Goal: Transaction & Acquisition: Purchase product/service

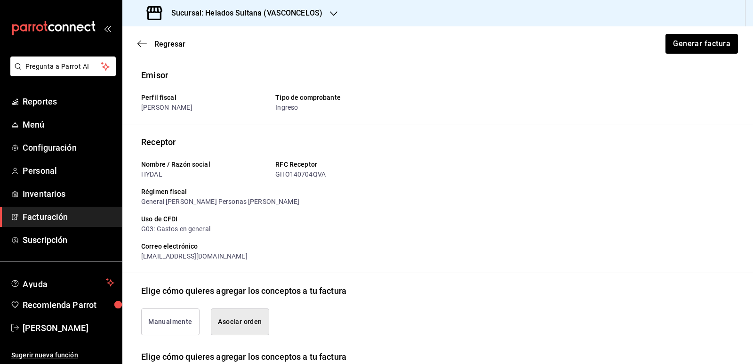
scroll to position [223, 0]
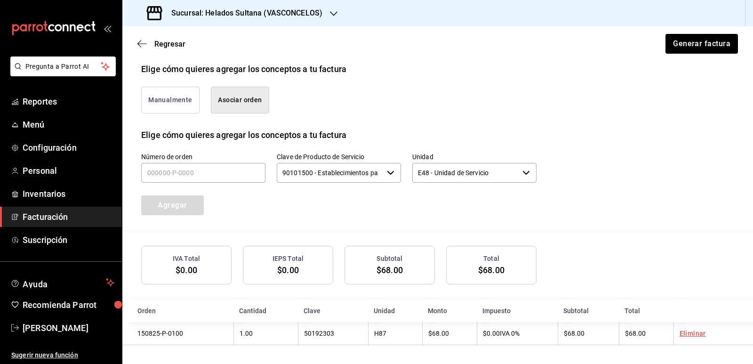
click at [189, 101] on button "Manualmente" at bounding box center [170, 100] width 58 height 27
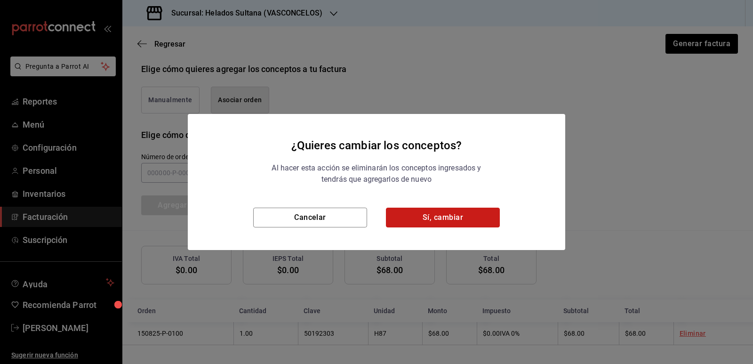
click at [447, 218] on button "Sí, cambiar" at bounding box center [443, 217] width 114 height 20
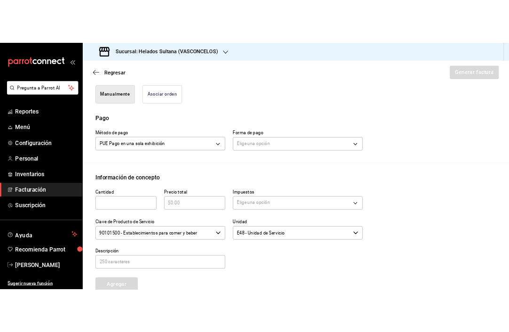
scroll to position [232, 0]
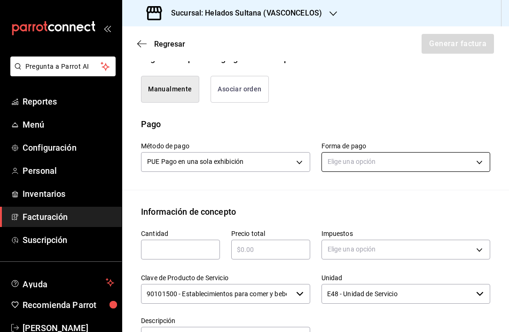
click at [342, 159] on body "Pregunta a Parrot AI Reportes Menú Configuración Personal Inventarios Facturaci…" at bounding box center [254, 166] width 509 height 332
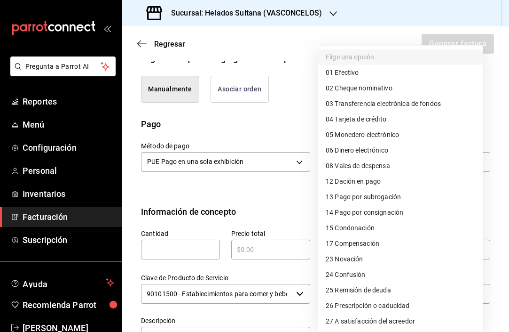
click at [372, 116] on span "04 Tarjeta de crédito" at bounding box center [356, 119] width 61 height 10
type input "04"
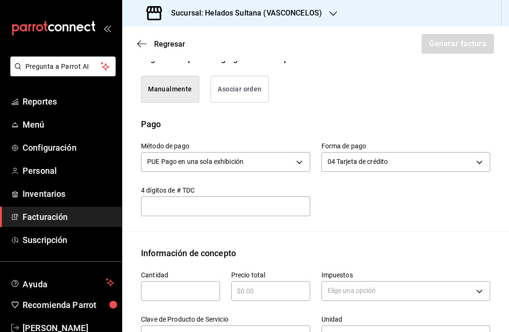
click at [186, 290] on input "text" at bounding box center [180, 290] width 79 height 11
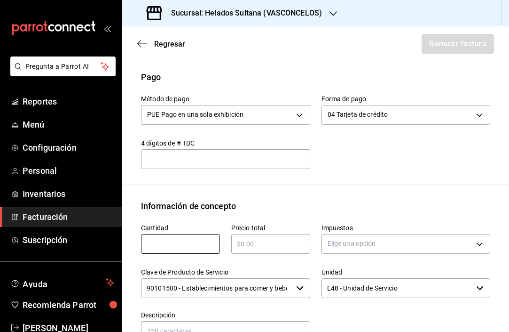
scroll to position [326, 0]
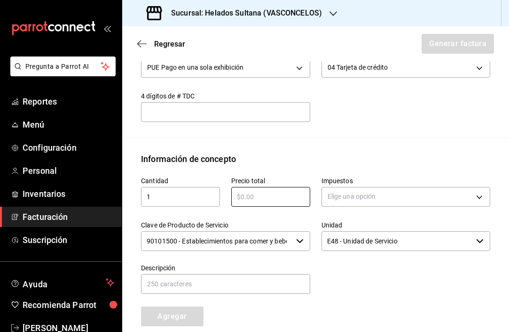
click at [187, 192] on input "1" at bounding box center [180, 196] width 79 height 11
type input "10"
type input "$50"
click at [362, 203] on body "Pregunta a Parrot AI Reportes Menú Configuración Personal Inventarios Facturaci…" at bounding box center [254, 166] width 509 height 332
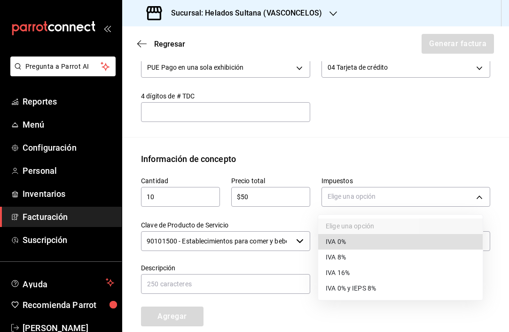
click at [358, 284] on span "IVA 0% y IEPS 8%" at bounding box center [351, 288] width 50 height 10
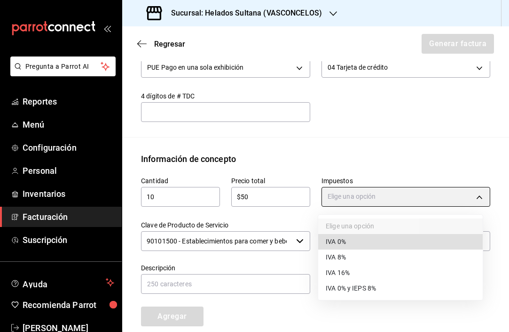
type input "IVA_0_IEPS_8"
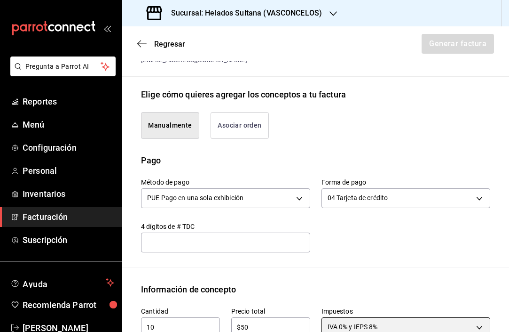
scroll to position [185, 0]
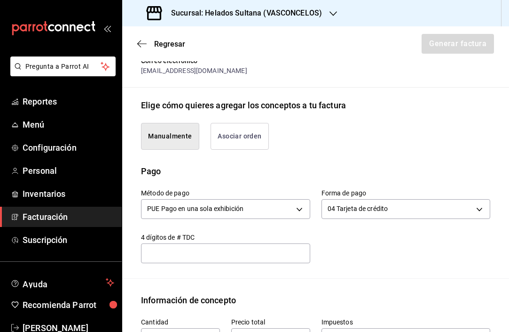
click at [228, 132] on button "Asociar orden" at bounding box center [240, 136] width 58 height 27
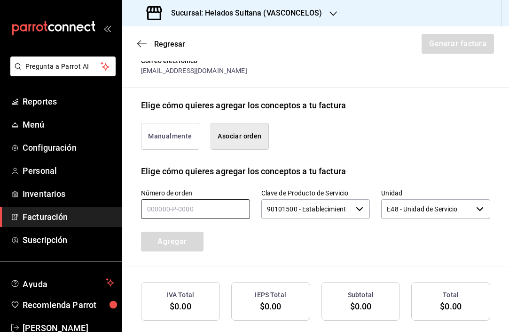
click at [197, 208] on input "text" at bounding box center [195, 209] width 109 height 20
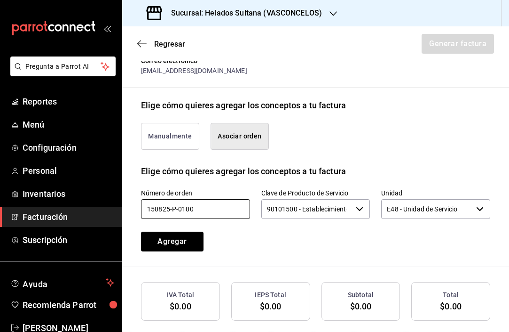
type input "150825-p-0100"
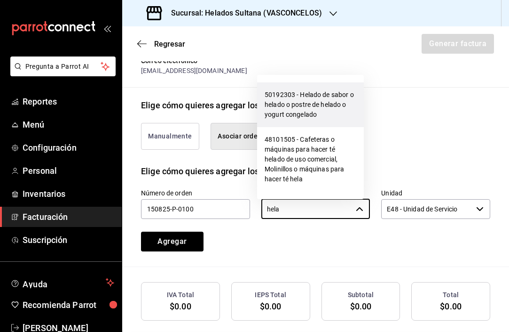
click at [286, 91] on li "50192303 - Helado de sabor o helado o postre de helado o yogurt congelado" at bounding box center [310, 104] width 107 height 45
type input "50192303 - Helado de sabor o helado o postre de helado o yogurt congelado"
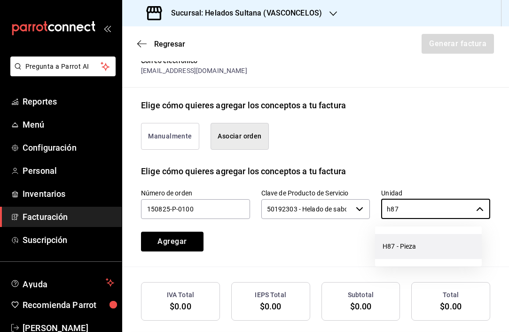
click at [423, 250] on li "H87 - Pieza" at bounding box center [428, 246] width 107 height 25
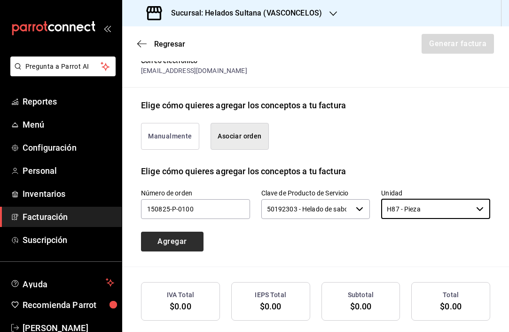
type input "H87 - Pieza"
click at [187, 234] on button "Agregar" at bounding box center [172, 241] width 63 height 20
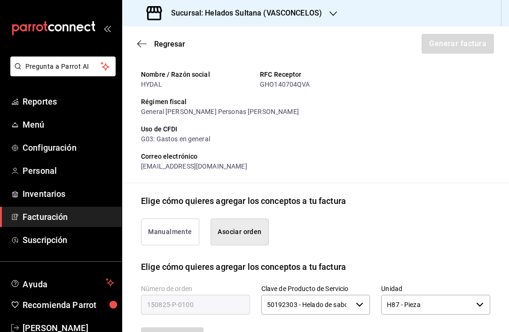
scroll to position [231, 0]
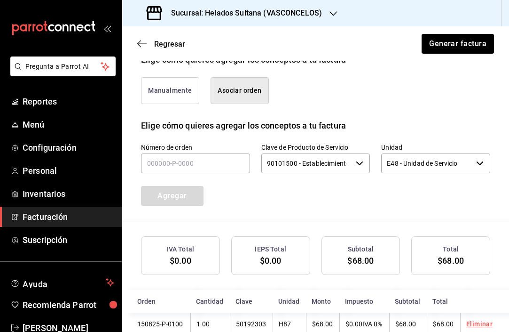
click at [343, 196] on div "Número de orden Clave de Producto de Servicio 90101500 - Establecimientos para …" at bounding box center [305, 162] width 372 height 85
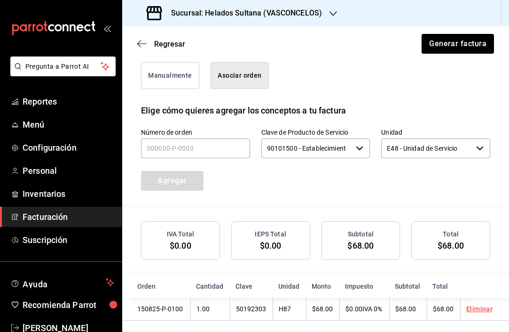
scroll to position [255, 0]
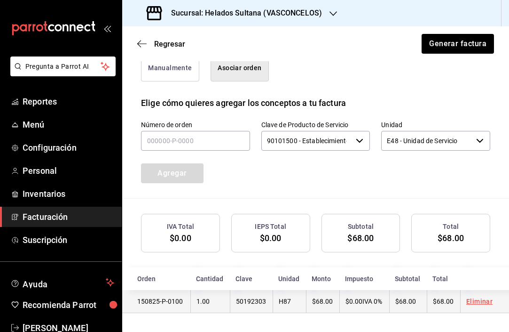
click at [467, 303] on link "Eliminar" at bounding box center [480, 301] width 26 height 8
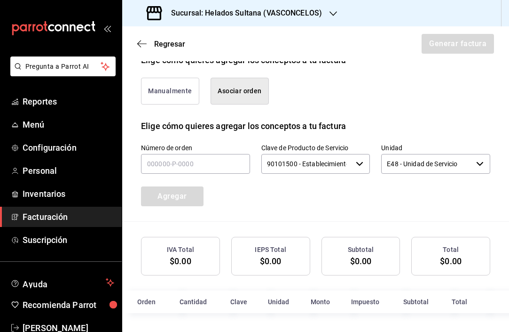
scroll to position [231, 0]
click at [186, 164] on input "text" at bounding box center [195, 164] width 109 height 20
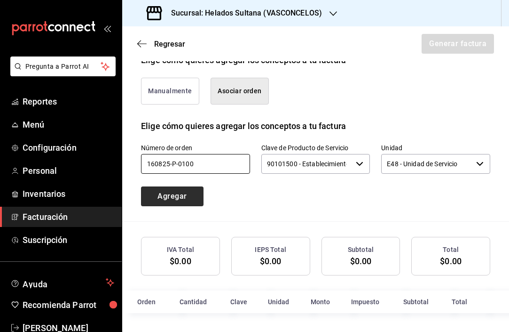
type input "160825-p-0100"
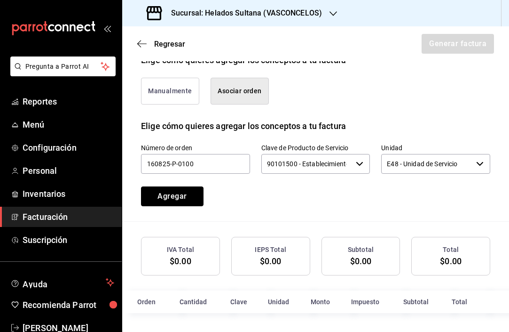
click at [183, 199] on button "Agregar" at bounding box center [172, 196] width 63 height 20
click at [146, 45] on icon "button" at bounding box center [141, 44] width 9 height 8
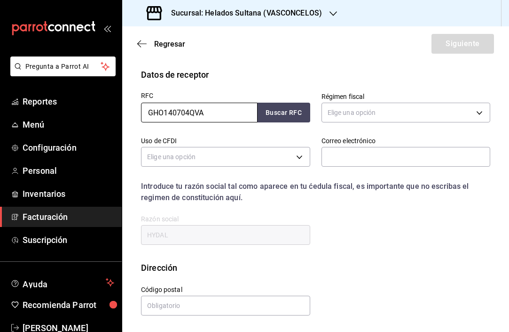
scroll to position [128, 0]
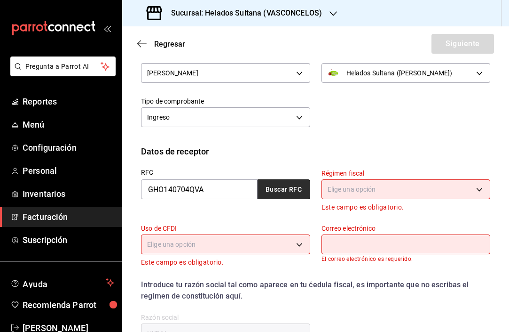
click at [303, 192] on button "Buscar RFC" at bounding box center [284, 189] width 53 height 20
click at [366, 195] on body "Pregunta a Parrot AI Reportes Menú Configuración Personal Inventarios Facturaci…" at bounding box center [254, 166] width 509 height 332
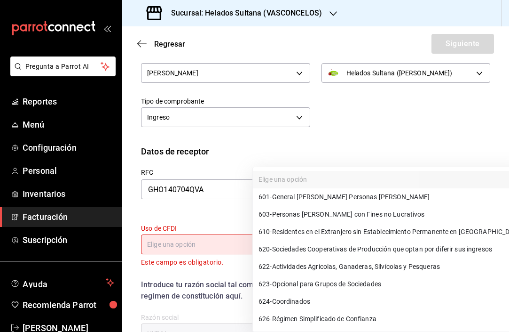
click at [366, 195] on span "601 - General de Ley Personas Morales" at bounding box center [344, 197] width 171 height 10
type input "601"
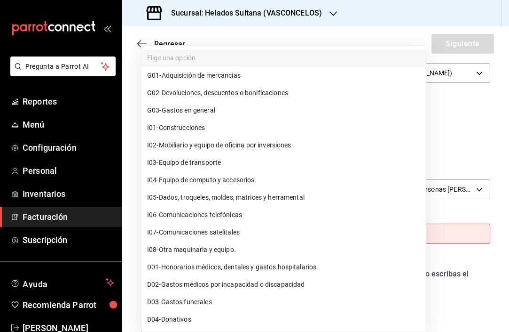
click at [213, 229] on body "Pregunta a Parrot AI Reportes Menú Configuración Personal Inventarios Facturaci…" at bounding box center [254, 166] width 509 height 332
click at [201, 107] on span "G03 - Gastos en general" at bounding box center [181, 110] width 68 height 10
type input "G03"
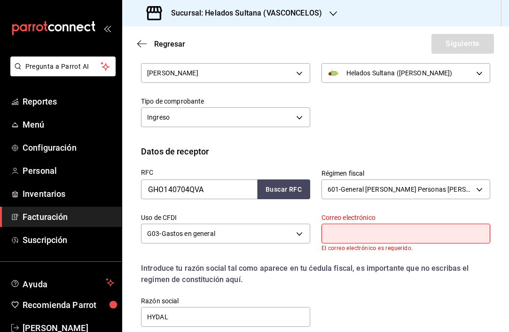
click at [352, 238] on input "text" at bounding box center [406, 233] width 169 height 20
paste input "recepcion@hydal.mx"
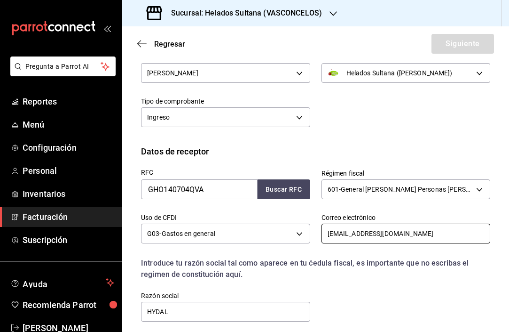
type input "recepcion@hydal.mx"
click at [360, 281] on div "RFC GHO140704QVA Buscar RFC Régimen fiscal 601 - General de Ley Personas Morale…" at bounding box center [310, 240] width 361 height 165
click at [410, 290] on div "RFC GHO140704QVA Buscar RFC Régimen fiscal 601 - General de Ley Personas Morale…" at bounding box center [310, 240] width 361 height 165
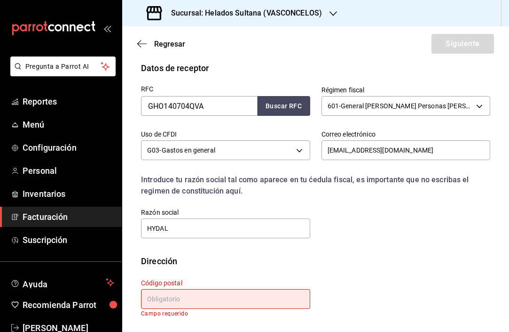
click at [185, 294] on input "text" at bounding box center [225, 299] width 169 height 20
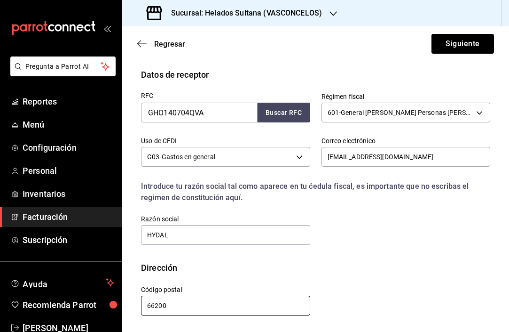
scroll to position [205, 0]
type input "66200"
click at [352, 265] on div "Dirección" at bounding box center [316, 267] width 350 height 13
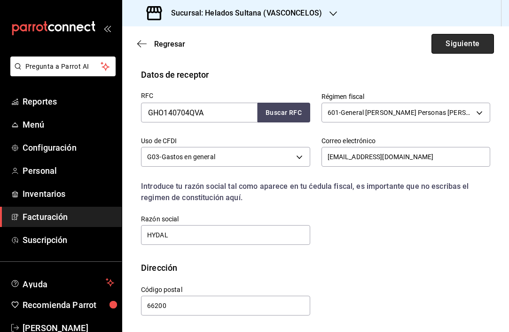
click at [449, 42] on button "Siguiente" at bounding box center [463, 44] width 63 height 20
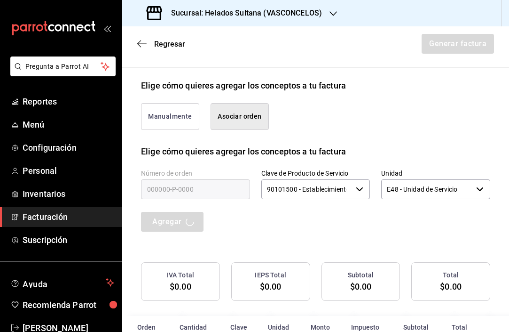
click at [237, 125] on button "Asociar orden" at bounding box center [240, 116] width 58 height 27
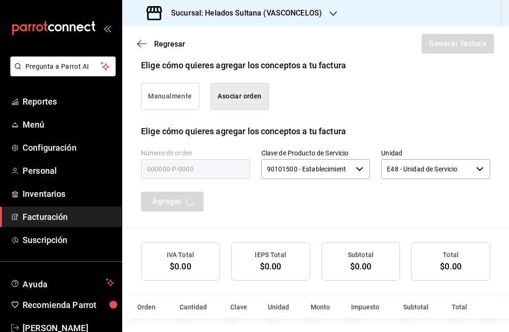
scroll to position [231, 0]
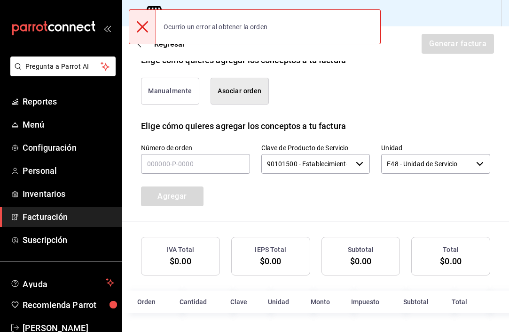
drag, startPoint x: 329, startPoint y: 81, endPoint x: 317, endPoint y: 83, distance: 12.4
click at [329, 81] on div "Manualmente Asociar orden" at bounding box center [310, 85] width 361 height 38
click at [146, 26] on icon at bounding box center [142, 26] width 11 height 11
click at [400, 111] on div "Manualmente Asociar orden" at bounding box center [316, 92] width 350 height 53
click at [360, 237] on div "Subtotal $0.00" at bounding box center [361, 256] width 79 height 39
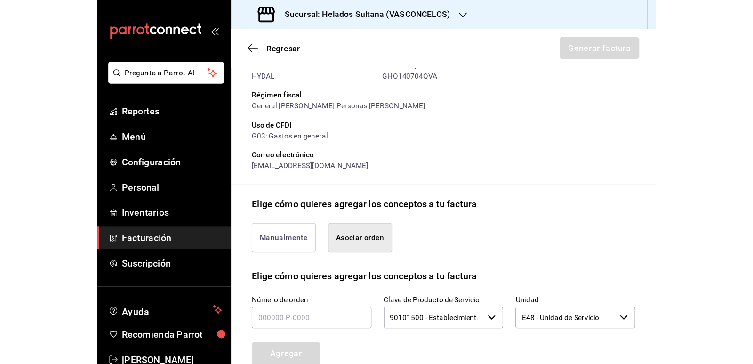
scroll to position [188, 0]
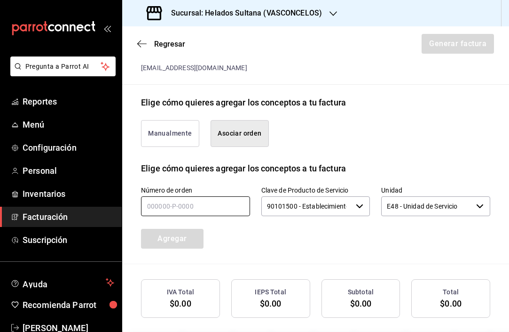
click at [218, 204] on input "text" at bounding box center [195, 206] width 109 height 20
type input "160825-p-0100"
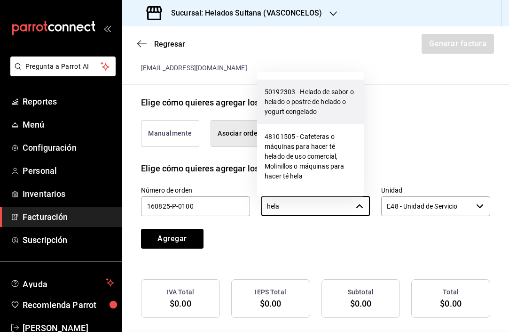
click at [312, 96] on li "50192303 - Helado de sabor o helado o postre de helado o yogurt congelado" at bounding box center [310, 102] width 107 height 45
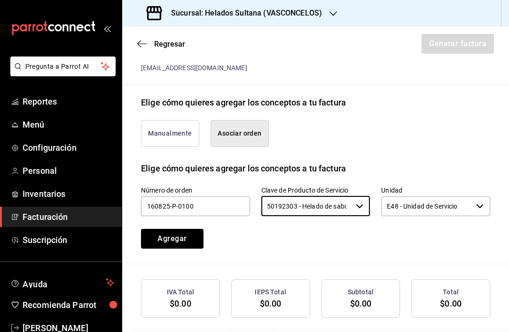
type input "50192303 - Helado de sabor o helado o postre de helado o yogurt congelado"
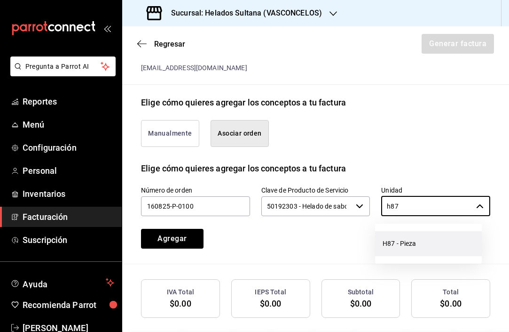
click at [401, 238] on li "H87 - Pieza" at bounding box center [428, 243] width 107 height 25
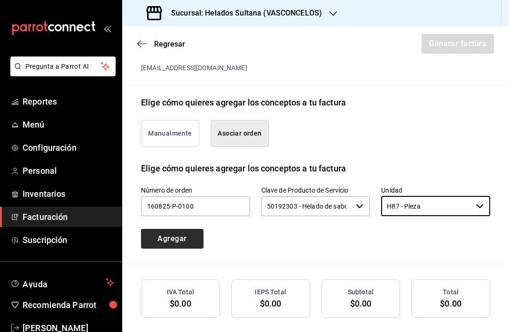
type input "H87 - Pieza"
click at [159, 239] on button "Agregar" at bounding box center [172, 239] width 63 height 20
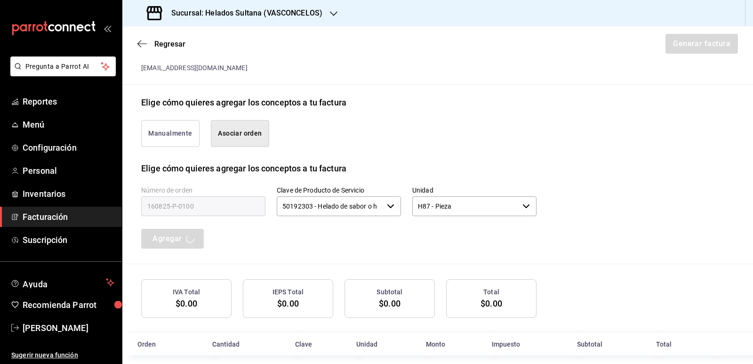
click at [603, 186] on div "Número de orden 160825-p-0100 Clave de Producto de Servicio 50192303 - Helado d…" at bounding box center [437, 219] width 593 height 89
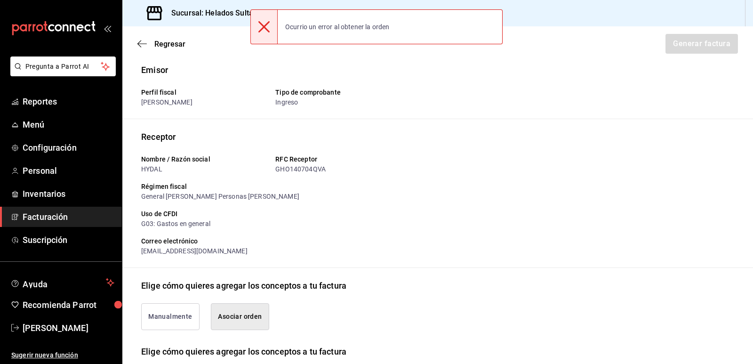
scroll to position [0, 0]
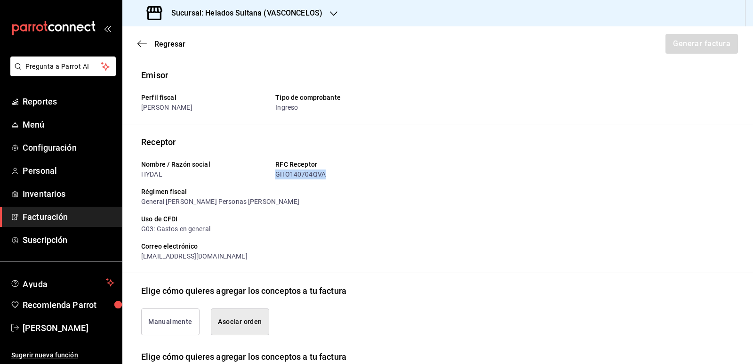
drag, startPoint x: 322, startPoint y: 173, endPoint x: 275, endPoint y: 173, distance: 47.0
click at [275, 173] on div "GHO140704QVA" at bounding box center [338, 174] width 127 height 10
click at [331, 193] on div "Régimen fiscal" at bounding box center [338, 192] width 395 height 10
click at [68, 214] on span "Facturación" at bounding box center [69, 216] width 92 height 13
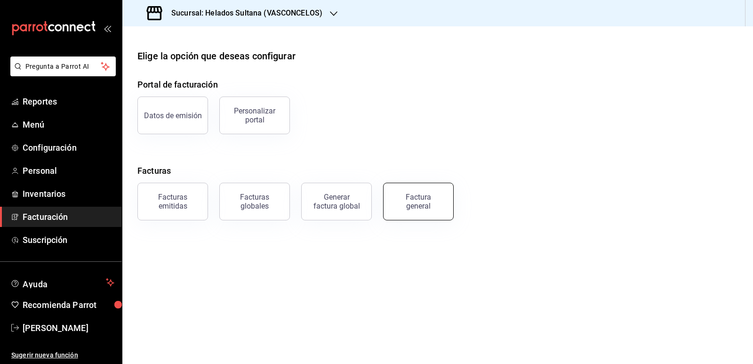
click at [409, 197] on div "Factura general" at bounding box center [418, 201] width 47 height 18
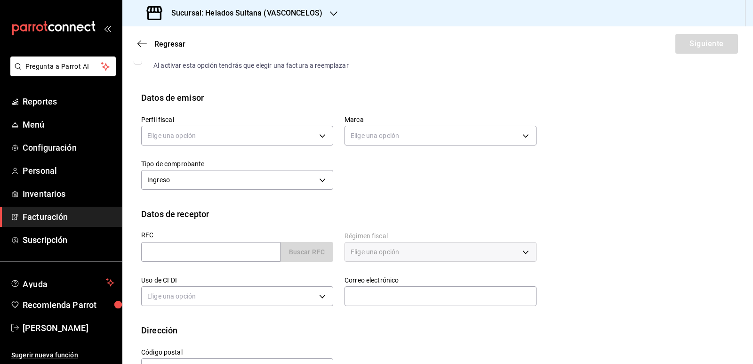
scroll to position [40, 0]
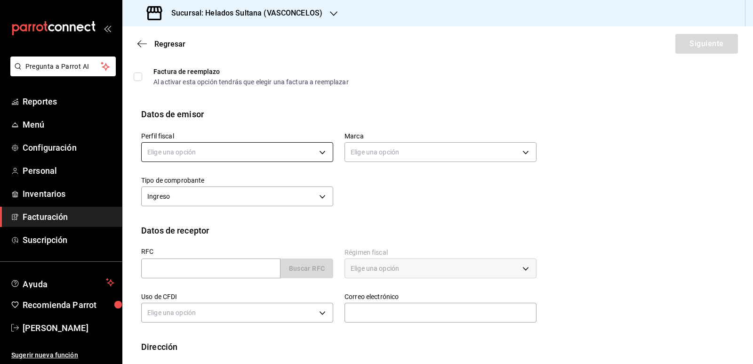
click at [219, 153] on body "Pregunta a Parrot AI Reportes Menú Configuración Personal Inventarios Facturaci…" at bounding box center [376, 182] width 753 height 364
click at [211, 195] on li "[PERSON_NAME] [PERSON_NAME]" at bounding box center [236, 199] width 189 height 17
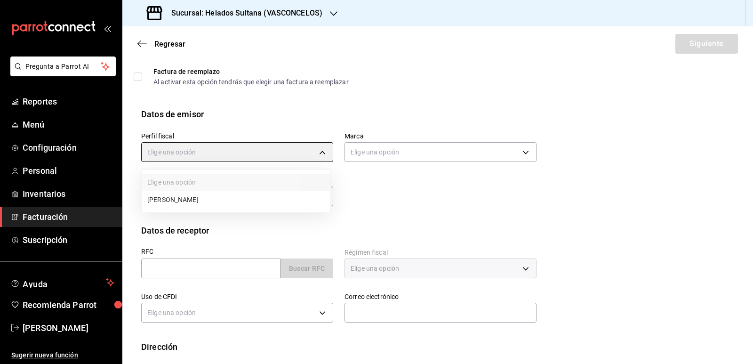
type input "3ddbee9d-526d-4270-adce-b67b8633c009"
type input "144306c7-8caf-4d8c-ba73-d2b7112157ad"
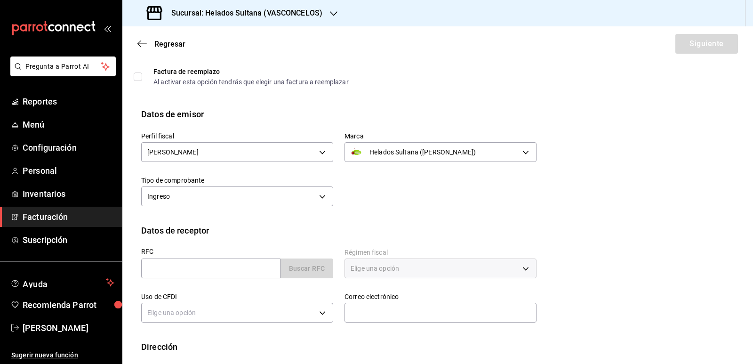
click at [350, 199] on div "Perfil fiscal ROSA CELINA LOMELI JAUREGUI 3ddbee9d-526d-4270-adce-b67b8633c009 …" at bounding box center [333, 164] width 406 height 88
click at [208, 268] on input "text" at bounding box center [210, 268] width 139 height 20
paste input "RECEPCION@HYD"
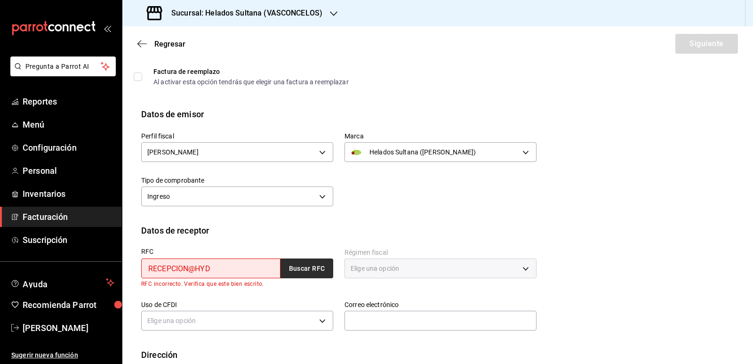
type input "RECEPCION@HYD"
click at [303, 266] on button "Buscar RFC" at bounding box center [306, 268] width 53 height 20
drag, startPoint x: 243, startPoint y: 265, endPoint x: 95, endPoint y: 262, distance: 147.8
click at [95, 262] on div "Pregunta a Parrot AI Reportes Menú Configuración Personal Inventarios Facturaci…" at bounding box center [376, 182] width 753 height 364
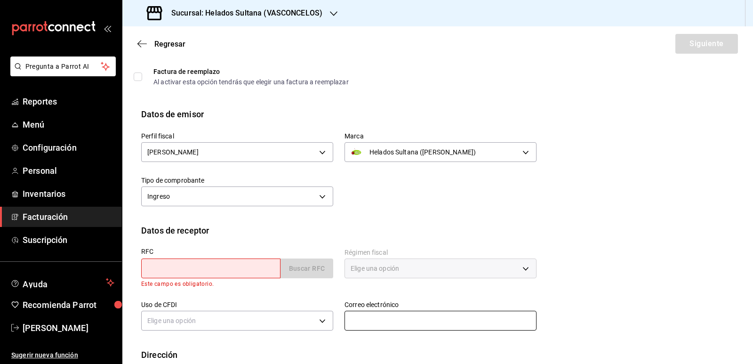
click at [376, 320] on input "text" at bounding box center [440, 320] width 192 height 20
paste input "recepcion@hydal.mx"
type input "recepcion@hydal.mx"
drag, startPoint x: 199, startPoint y: 268, endPoint x: 329, endPoint y: 186, distance: 153.9
click at [199, 268] on input "text" at bounding box center [210, 268] width 139 height 20
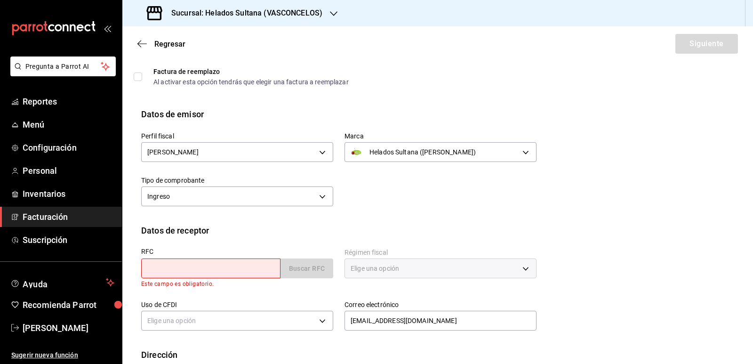
type input "GHO140704QVA"
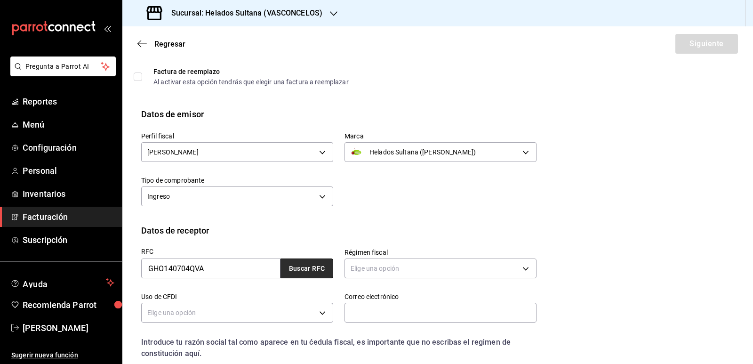
click at [301, 267] on button "Buscar RFC" at bounding box center [306, 268] width 53 height 20
click at [428, 307] on input "text" at bounding box center [440, 312] width 192 height 20
paste input "recepcion@hydal.mx"
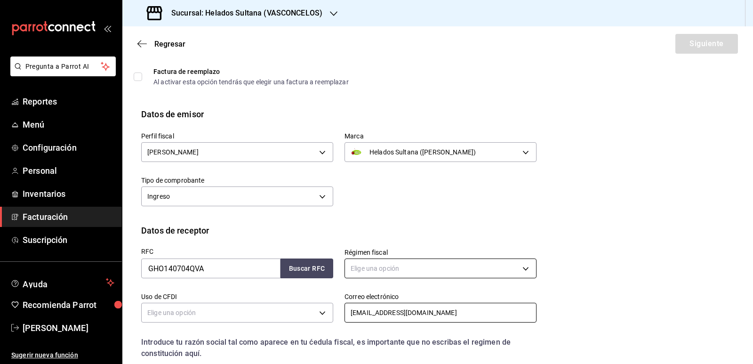
type input "recepcion@hydal.mx"
click at [407, 267] on body "Pregunta a Parrot AI Reportes Menú Configuración Personal Inventarios Facturaci…" at bounding box center [376, 182] width 753 height 364
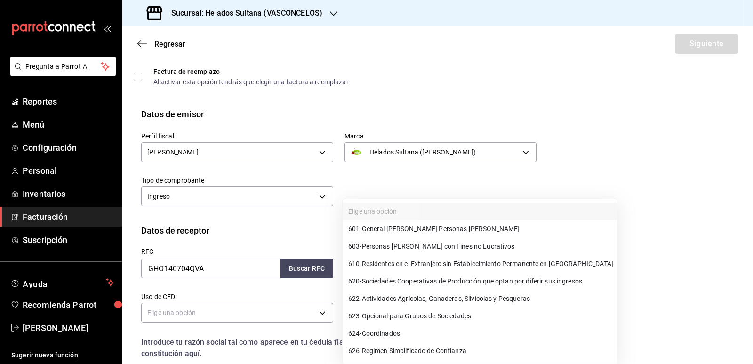
click at [413, 229] on span "601 - General de Ley Personas Morales" at bounding box center [433, 229] width 171 height 10
type input "601"
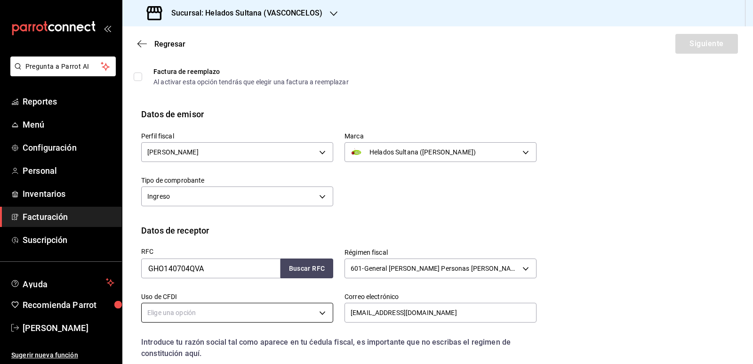
click at [282, 310] on body "Pregunta a Parrot AI Reportes Menú Configuración Personal Inventarios Facturaci…" at bounding box center [376, 182] width 753 height 364
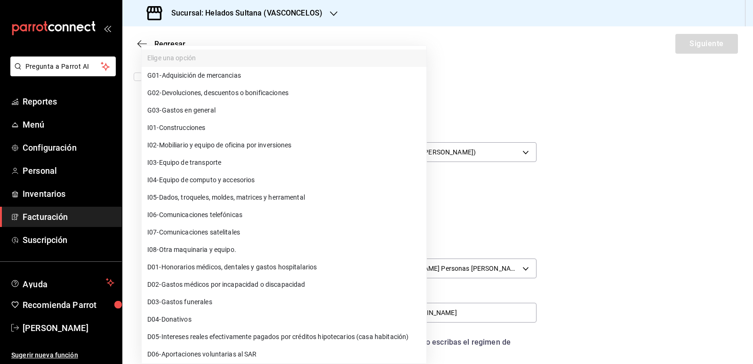
click at [239, 110] on li "G03 - Gastos en general" at bounding box center [284, 110] width 285 height 17
type input "G03"
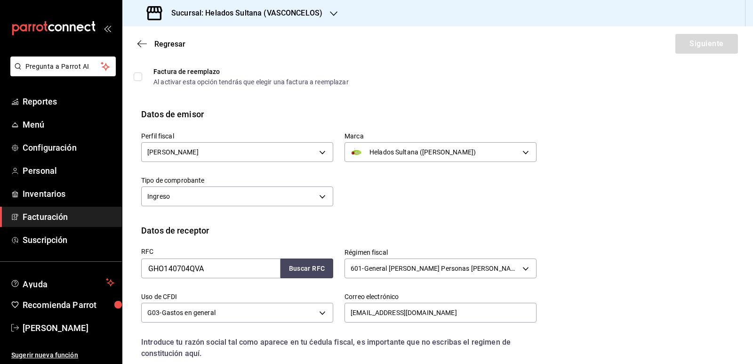
click at [557, 212] on div "Perfil fiscal ROSA CELINA LOMELI JAUREGUI 3ddbee9d-526d-4270-adce-b67b8633c009 …" at bounding box center [437, 171] width 593 height 103
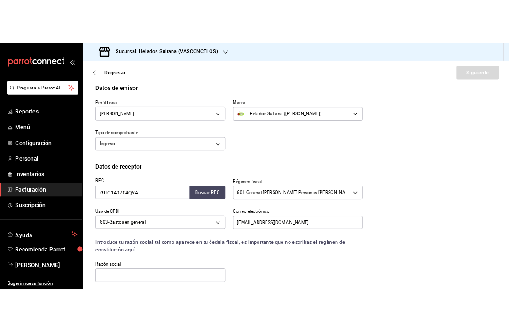
scroll to position [163, 0]
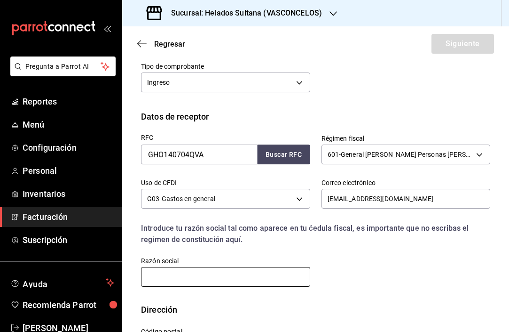
click at [210, 275] on input "text" at bounding box center [225, 277] width 169 height 20
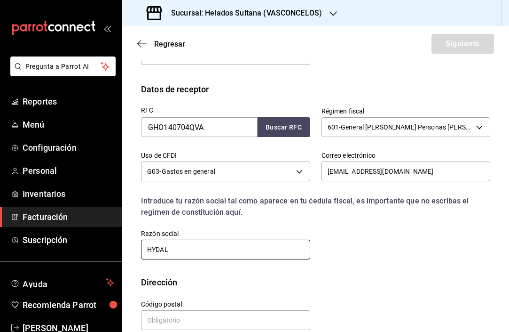
scroll to position [205, 0]
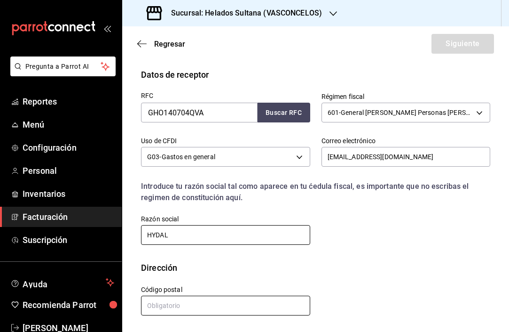
type input "HYDAL"
click at [202, 311] on input "text" at bounding box center [225, 305] width 169 height 20
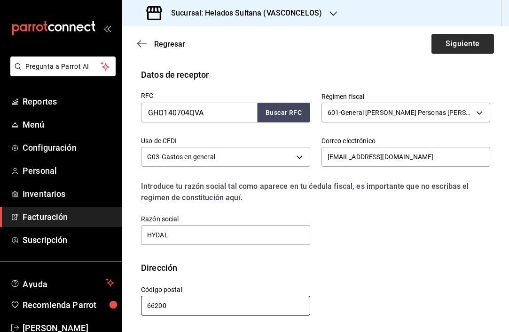
type input "66200"
click at [470, 43] on button "Siguiente" at bounding box center [463, 44] width 63 height 20
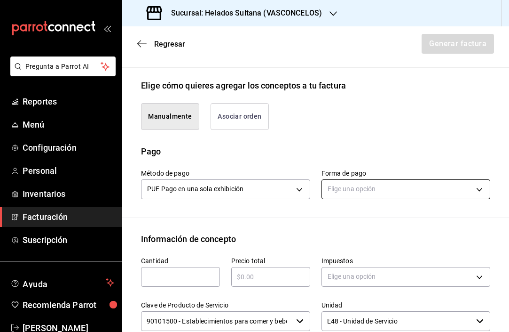
click at [348, 191] on body "Pregunta a Parrot AI Reportes Menú Configuración Personal Inventarios Facturaci…" at bounding box center [254, 166] width 509 height 332
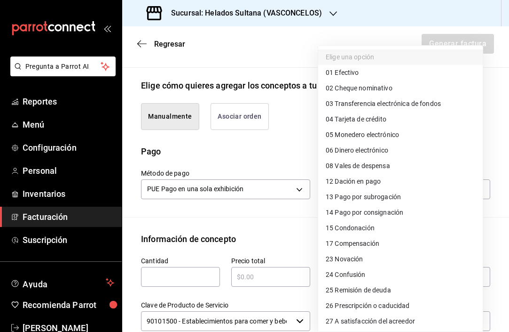
click at [366, 123] on span "04 Tarjeta de crédito" at bounding box center [356, 119] width 61 height 10
type input "04"
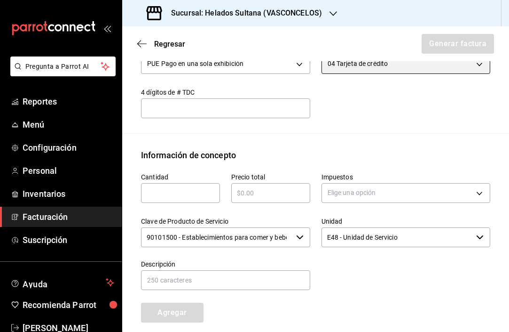
scroll to position [346, 0]
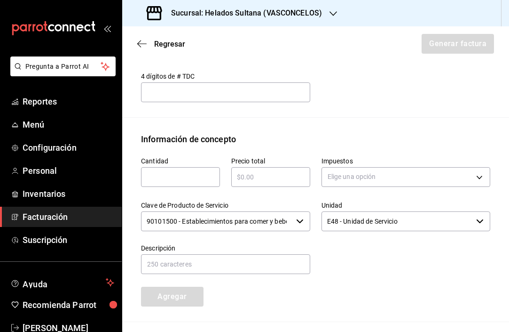
click at [192, 173] on input "text" at bounding box center [180, 176] width 79 height 11
click at [176, 178] on input "text" at bounding box center [180, 176] width 79 height 11
click at [171, 171] on input "text" at bounding box center [180, 176] width 79 height 11
type input "1"
type input "$463"
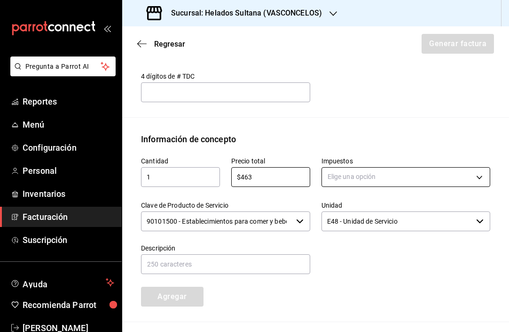
click at [360, 180] on body "Pregunta a Parrot AI Reportes Menú Configuración Personal Inventarios Facturaci…" at bounding box center [254, 166] width 509 height 332
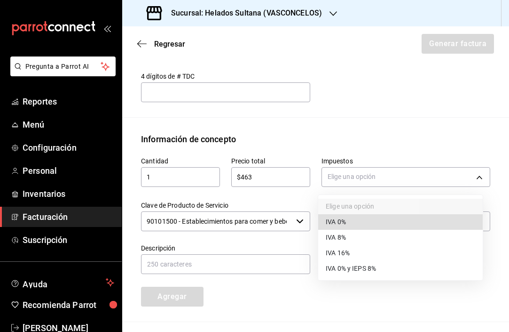
click at [351, 267] on span "IVA 0% y IEPS 8%" at bounding box center [351, 268] width 50 height 10
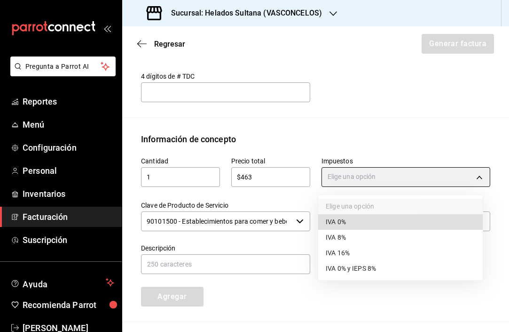
type input "IVA_0_IEPS_8"
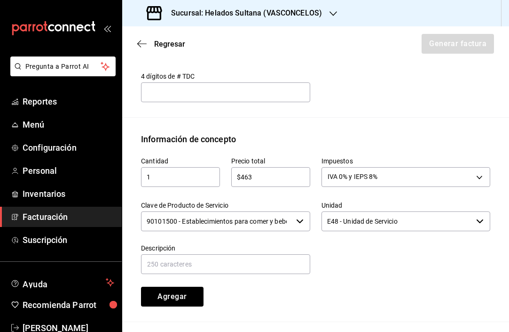
click at [269, 178] on input "$463" at bounding box center [270, 176] width 79 height 11
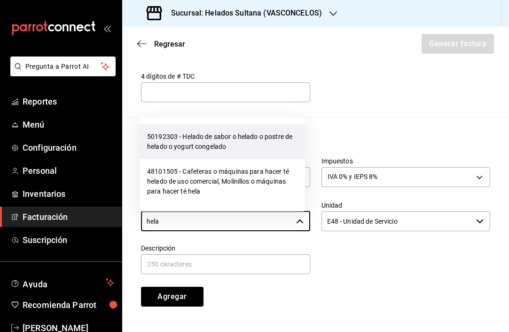
click at [229, 133] on li "50192303 - Helado de sabor o helado o postre de helado o yogurt congelado" at bounding box center [223, 141] width 166 height 35
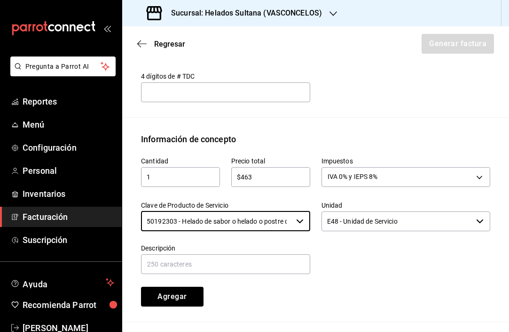
type input "50192303 - Helado de sabor o helado o postre de helado o yogurt congelado"
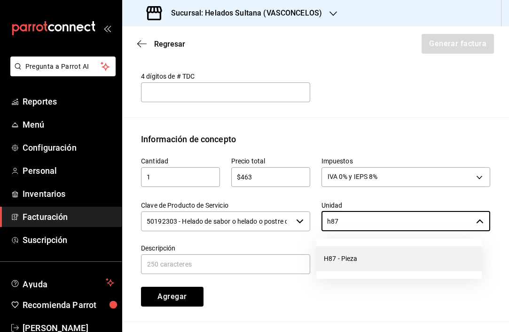
click at [352, 263] on li "H87 - Pieza" at bounding box center [400, 258] width 166 height 25
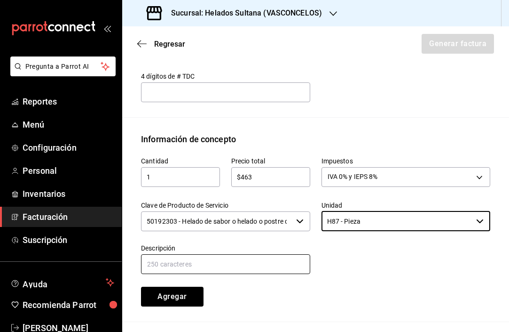
type input "H87 - Pieza"
click at [221, 264] on input "text" at bounding box center [225, 264] width 169 height 20
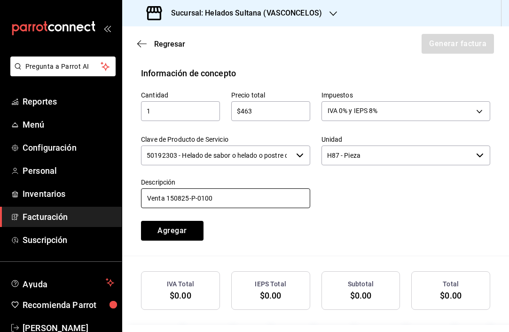
scroll to position [447, 0]
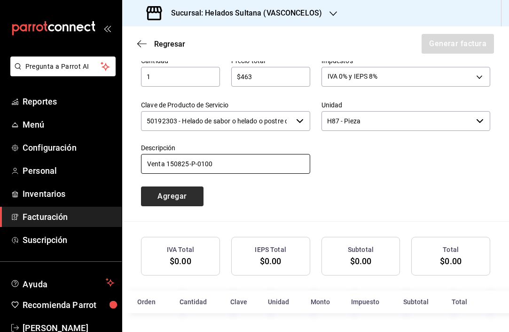
type input "Venta 150825-P-0100"
click at [178, 196] on button "Agregar" at bounding box center [172, 196] width 63 height 20
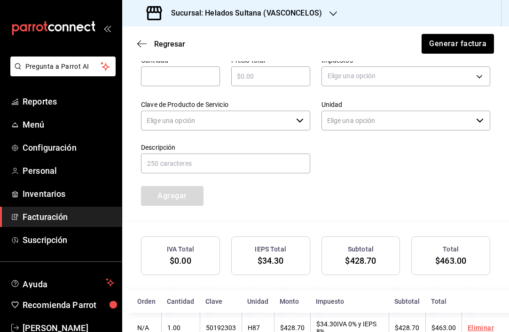
type input "90101500 - Establecimientos para comer y beber"
type input "E48 - Unidad de Servicio"
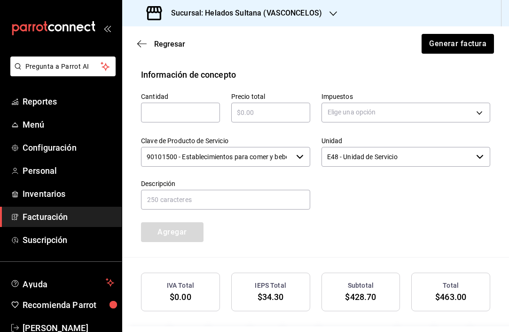
scroll to position [384, 0]
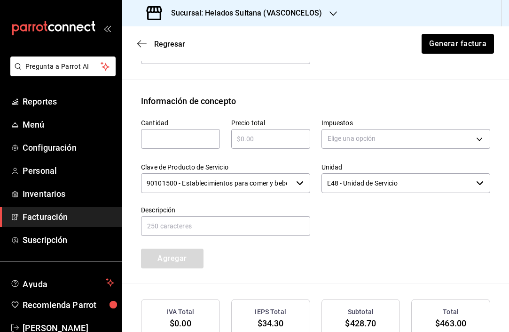
click at [194, 136] on input "text" at bounding box center [180, 138] width 79 height 11
type input "1"
type input "$280"
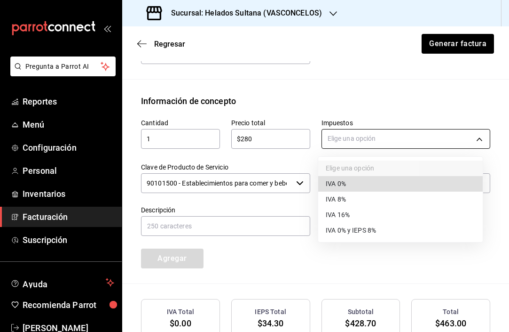
click at [341, 131] on body "Pregunta a Parrot AI Reportes Menú Configuración Personal Inventarios Facturaci…" at bounding box center [254, 166] width 509 height 332
click at [343, 185] on span "IVA 0%" at bounding box center [336, 184] width 20 height 10
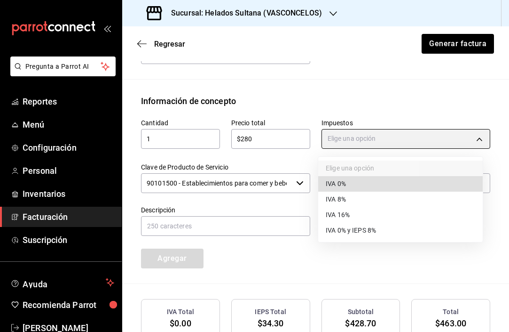
type input "IVA_0"
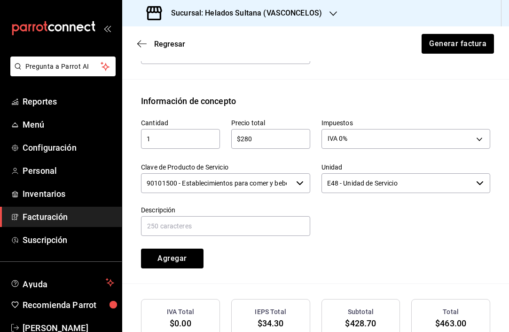
click at [271, 141] on input "$280" at bounding box center [270, 138] width 79 height 11
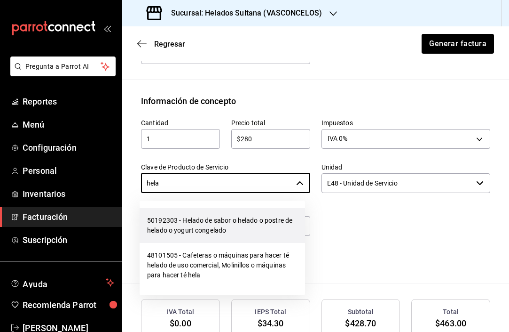
click at [262, 221] on li "50192303 - Helado de sabor o helado o postre de helado o yogurt congelado" at bounding box center [223, 225] width 166 height 35
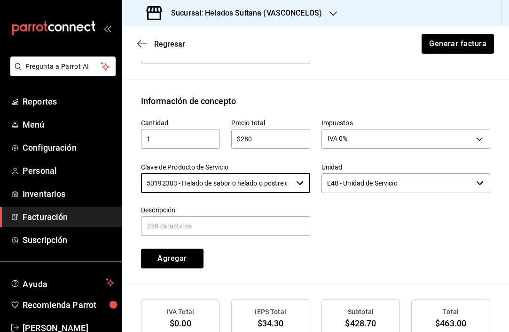
type input "50192303 - Helado de sabor o helado o postre de helado o yogurt congelado"
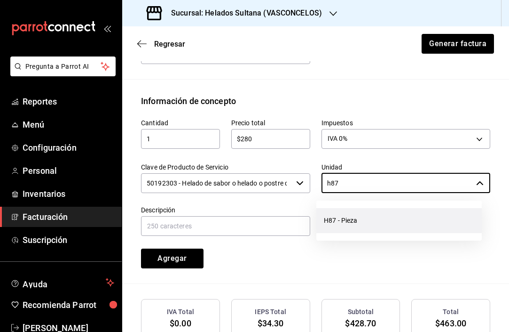
click at [350, 228] on li "H87 - Pieza" at bounding box center [400, 220] width 166 height 25
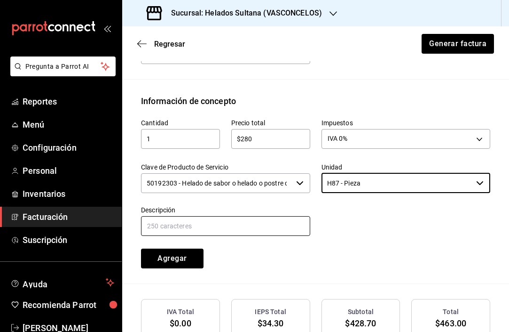
type input "H87 - Pieza"
click at [230, 226] on input "text" at bounding box center [225, 226] width 169 height 20
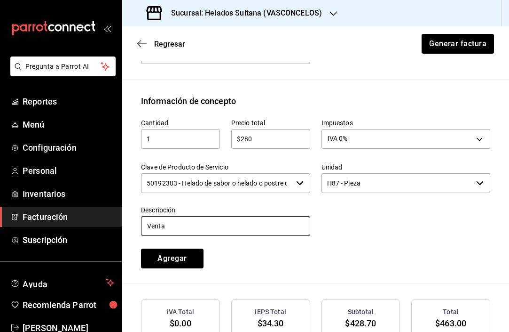
type input "Venta"
click at [355, 215] on div at bounding box center [400, 215] width 181 height 43
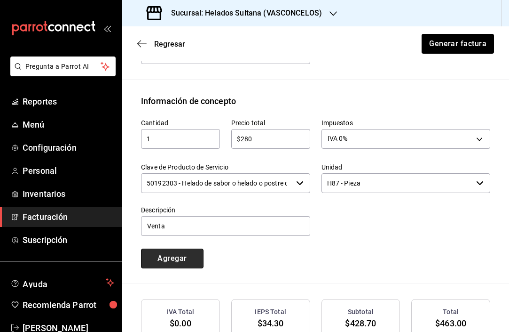
click at [182, 252] on button "Agregar" at bounding box center [172, 258] width 63 height 20
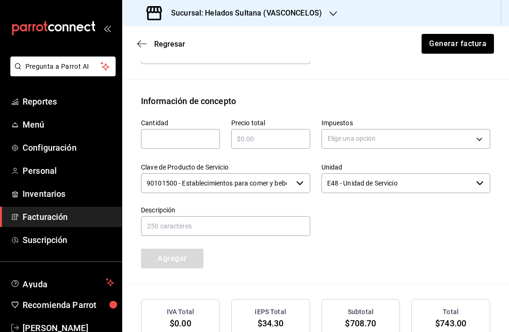
click at [187, 141] on input "text" at bounding box center [180, 138] width 79 height 11
type input "1"
click at [259, 133] on input "text" at bounding box center [270, 138] width 79 height 11
type input "$805"
click at [377, 139] on body "Pregunta a Parrot AI Reportes Menú Configuración Personal Inventarios Facturaci…" at bounding box center [254, 166] width 509 height 332
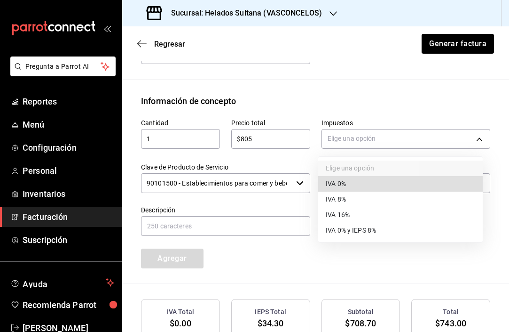
click at [343, 183] on span "IVA 0%" at bounding box center [336, 184] width 20 height 10
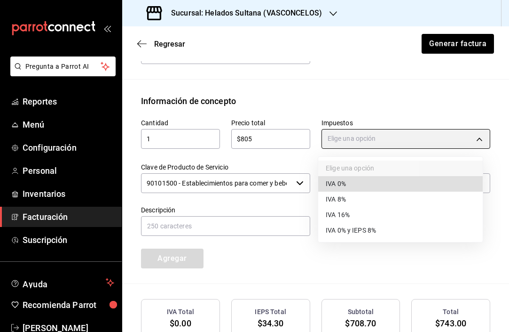
type input "IVA_0"
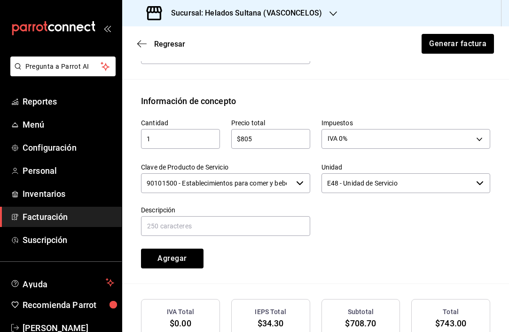
click at [296, 142] on input "$805" at bounding box center [270, 138] width 79 height 11
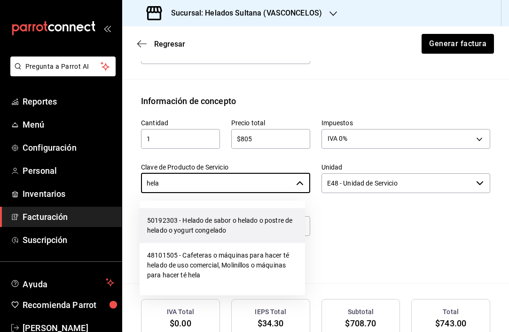
click at [231, 224] on li "50192303 - Helado de sabor o helado o postre de helado o yogurt congelado" at bounding box center [223, 225] width 166 height 35
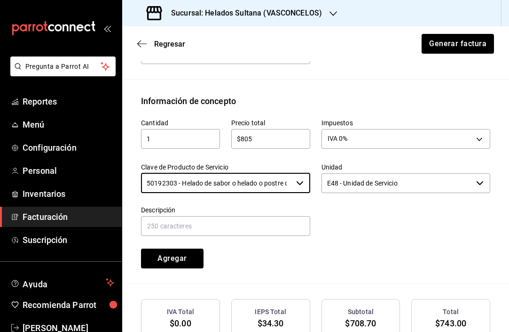
type input "50192303 - Helado de sabor o helado o postre de helado o yogurt congelado"
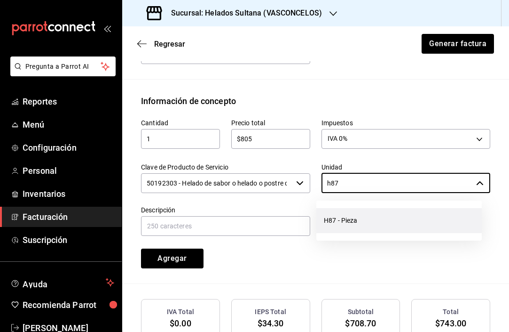
click at [348, 210] on li "H87 - Pieza" at bounding box center [400, 220] width 166 height 25
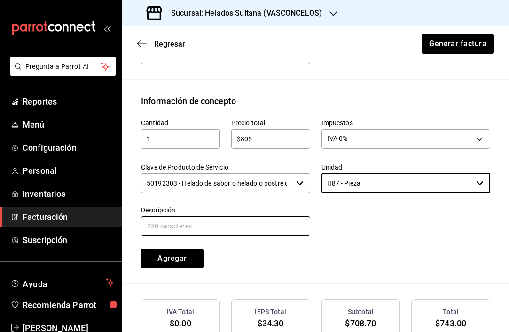
type input "H87 - Pieza"
click at [207, 216] on input "text" at bounding box center [225, 226] width 169 height 20
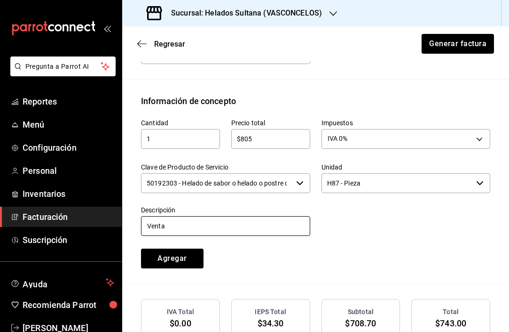
type input "Venta"
click at [375, 254] on div "Cantidad 1 ​ Precio total $805 ​ Impuestos IVA 0% IVA_0 Clave de Producto de Se…" at bounding box center [310, 187] width 361 height 161
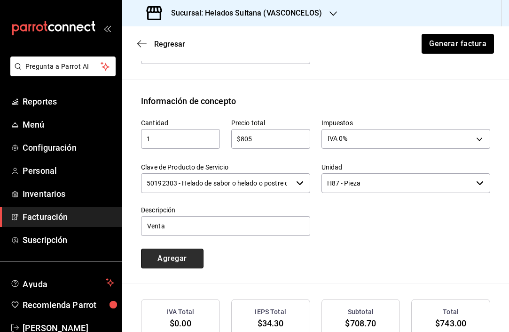
click at [170, 262] on button "Agregar" at bounding box center [172, 258] width 63 height 20
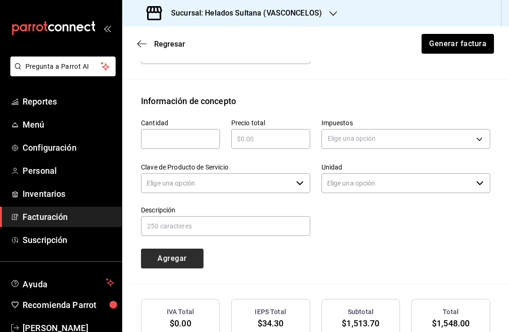
type input "90101500 - Establecimientos para comer y beber"
type input "E48 - Unidad de Servicio"
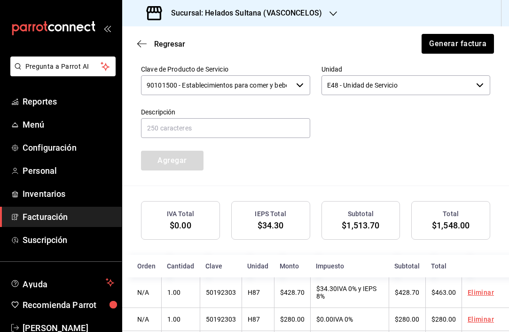
scroll to position [525, 0]
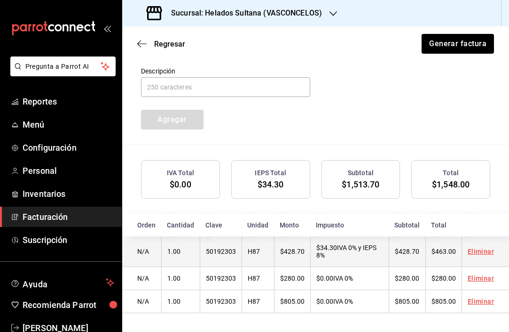
click at [483, 248] on link "Eliminar" at bounding box center [481, 251] width 26 height 8
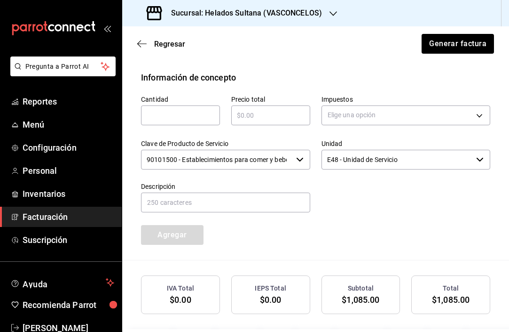
scroll to position [353, 0]
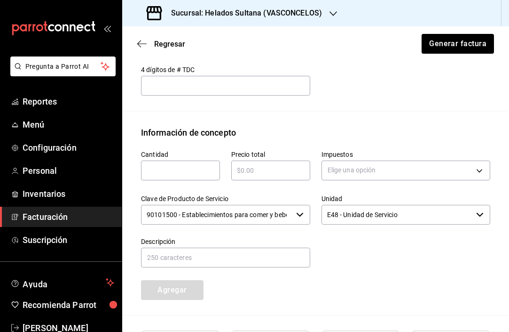
click at [184, 170] on input "text" at bounding box center [180, 170] width 79 height 11
type input "1"
click at [257, 170] on input "text" at bounding box center [270, 170] width 79 height 11
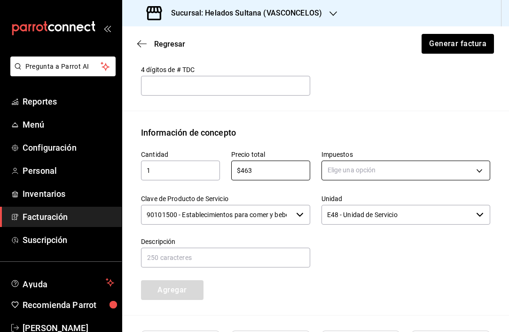
type input "$463"
click at [342, 173] on body "Pregunta a Parrot AI Reportes Menú Configuración Personal Inventarios Facturaci…" at bounding box center [254, 166] width 509 height 332
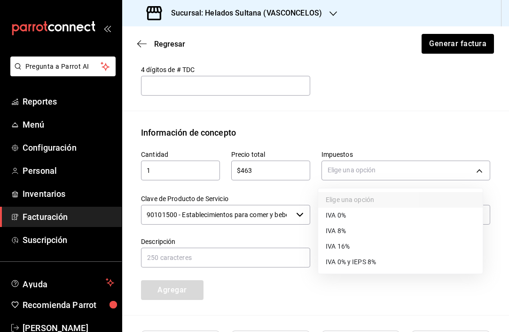
click at [349, 261] on span "IVA 0% y IEPS 8%" at bounding box center [351, 262] width 50 height 10
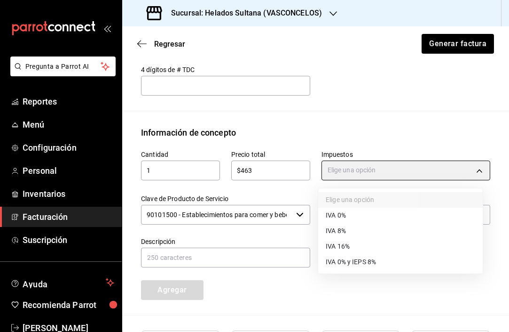
type input "IVA_0_IEPS_8"
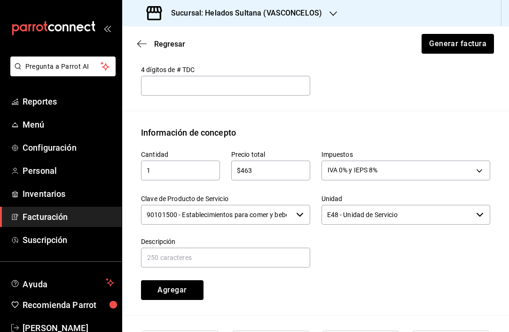
click at [289, 176] on div "$463 ​" at bounding box center [270, 170] width 79 height 20
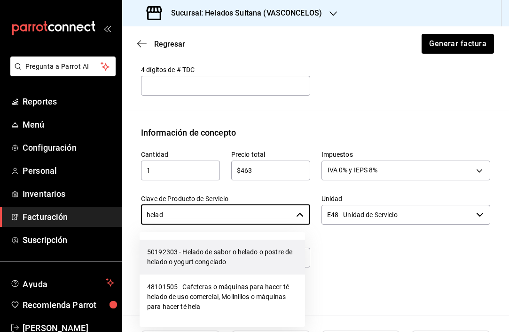
click at [247, 247] on li "50192303 - Helado de sabor o helado o postre de helado o yogurt congelado" at bounding box center [223, 256] width 166 height 35
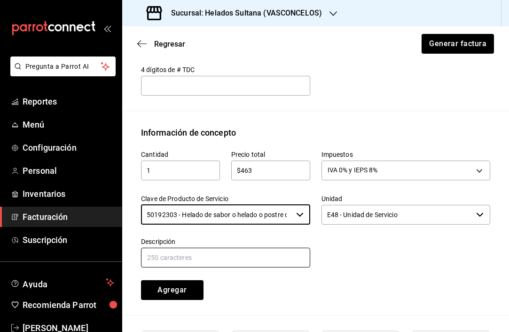
type input "50192303 - Helado de sabor o helado o postre de helado o yogurt congelado"
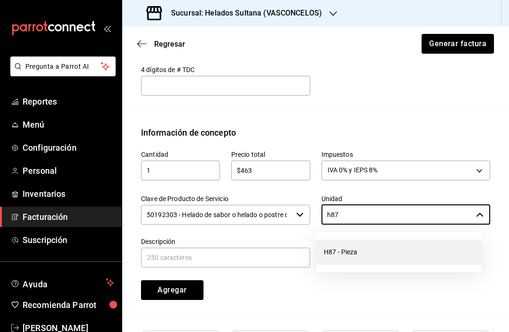
click at [348, 250] on li "H87 - Pieza" at bounding box center [400, 251] width 166 height 25
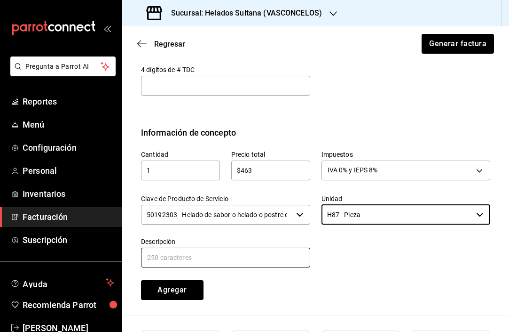
type input "H87 - Pieza"
click at [227, 256] on input "text" at bounding box center [225, 257] width 169 height 20
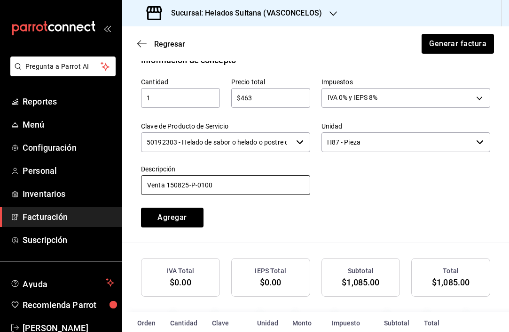
scroll to position [447, 0]
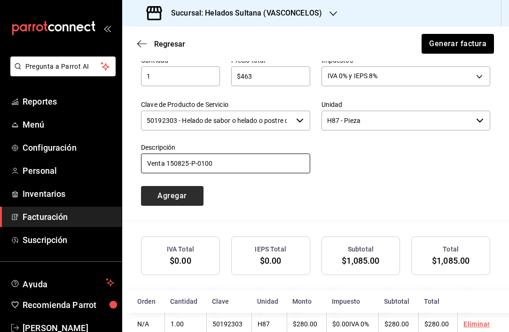
type input "Venta 150825-P-0100"
click at [175, 194] on button "Agregar" at bounding box center [172, 196] width 63 height 20
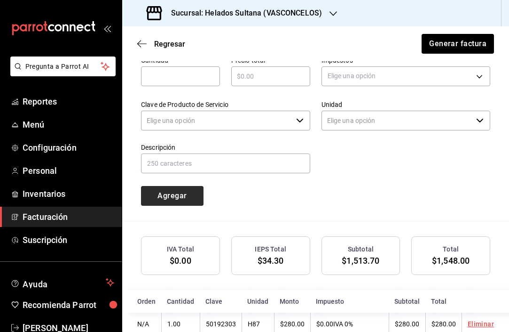
type input "90101500 - Establecimientos para comer y beber"
type input "E48 - Unidad de Servicio"
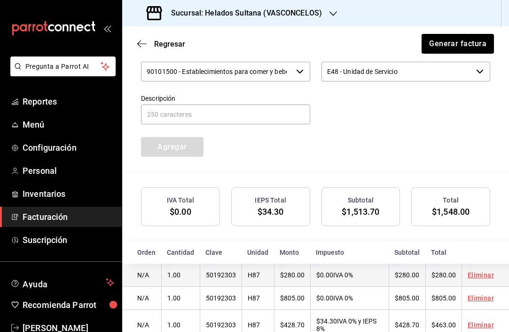
scroll to position [525, 0]
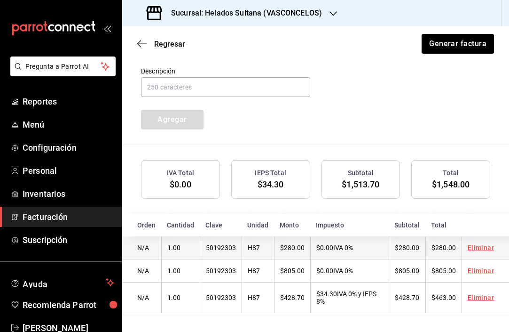
click at [475, 246] on link "Eliminar" at bounding box center [481, 248] width 26 height 8
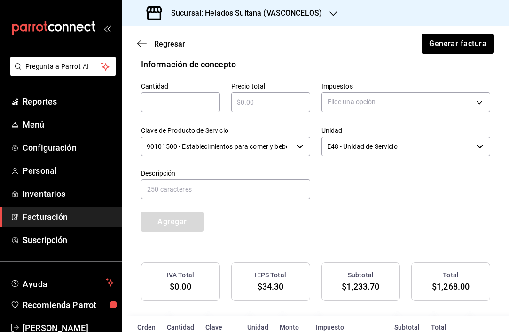
scroll to position [361, 0]
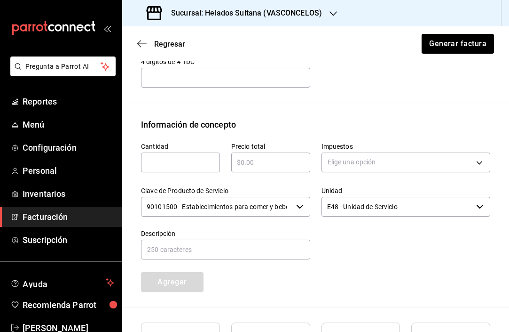
click at [178, 160] on input "text" at bounding box center [180, 162] width 79 height 11
type input "1"
click at [256, 157] on input "text" at bounding box center [270, 162] width 79 height 11
type input "$280"
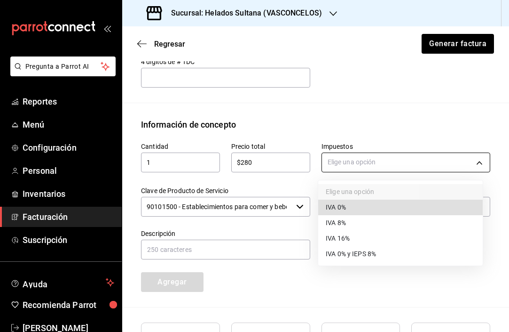
click at [336, 161] on body "Pregunta a Parrot AI Reportes Menú Configuración Personal Inventarios Facturaci…" at bounding box center [254, 166] width 509 height 332
click at [349, 209] on li "IVA 0%" at bounding box center [400, 207] width 165 height 16
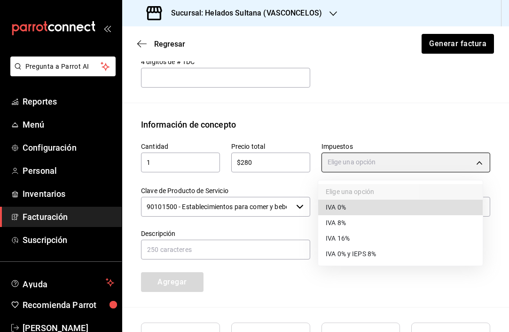
type input "IVA_0"
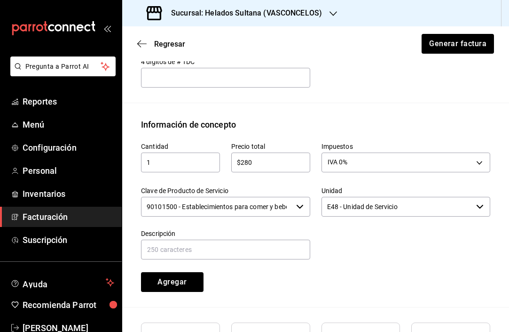
click at [280, 159] on input "$280" at bounding box center [270, 162] width 79 height 11
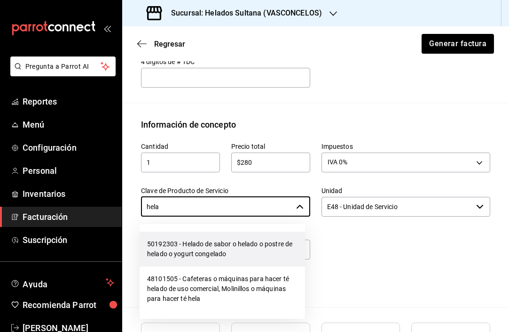
click at [248, 240] on li "50192303 - Helado de sabor o helado o postre de helado o yogurt congelado" at bounding box center [223, 248] width 166 height 35
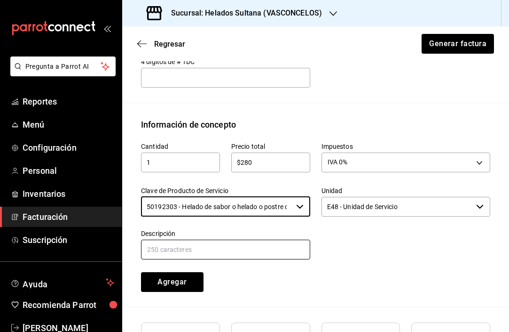
type input "50192303 - Helado de sabor o helado o postre de helado o yogurt congelado"
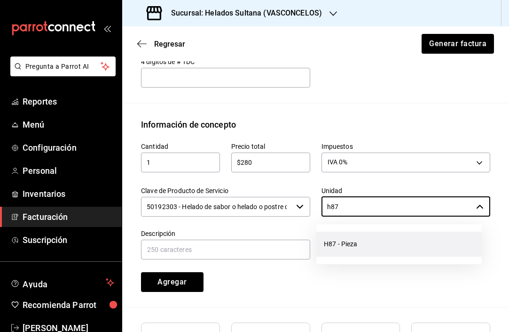
click at [332, 247] on li "H87 - Pieza" at bounding box center [400, 243] width 166 height 25
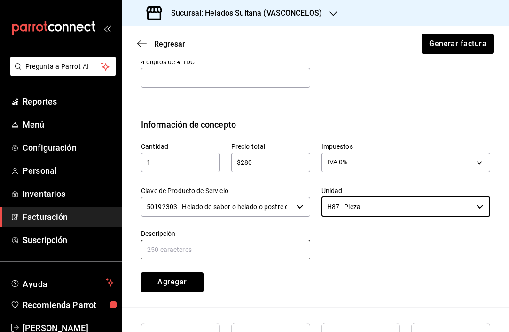
type input "H87 - Pieza"
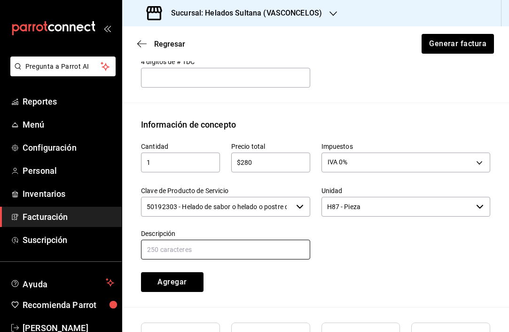
click at [226, 253] on input "text" at bounding box center [225, 249] width 169 height 20
type input "Venta"
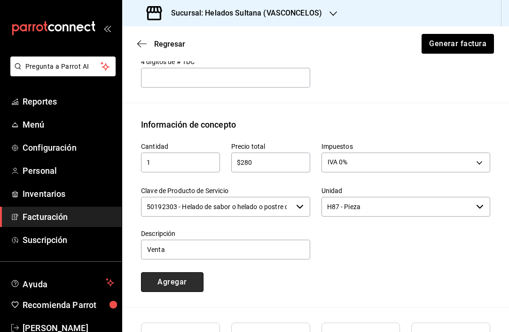
click at [168, 281] on button "Agregar" at bounding box center [172, 282] width 63 height 20
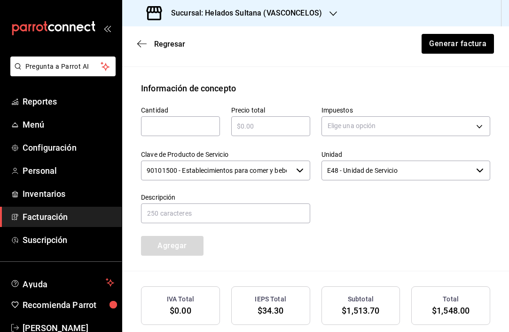
scroll to position [525, 0]
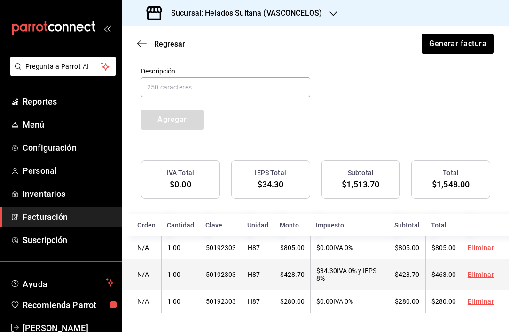
click at [473, 273] on link "Eliminar" at bounding box center [481, 274] width 26 height 8
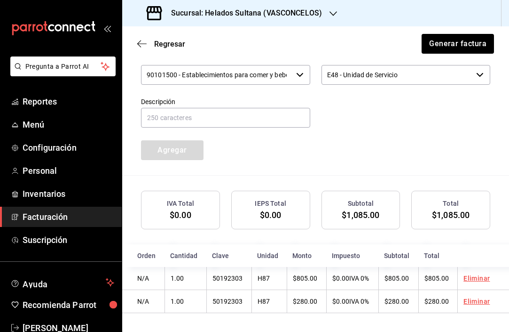
scroll to position [447, 0]
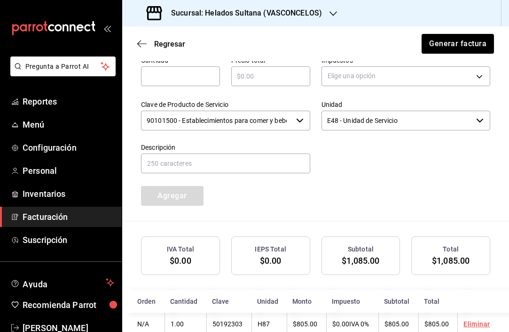
click at [193, 80] on input "text" at bounding box center [180, 76] width 79 height 11
type input "1"
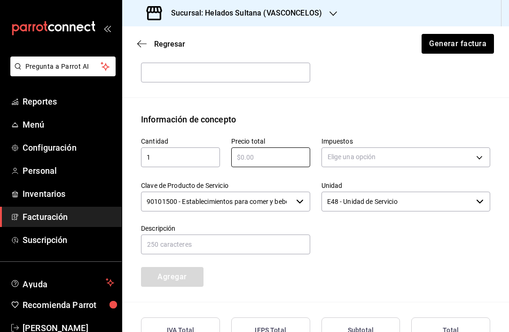
scroll to position [353, 0]
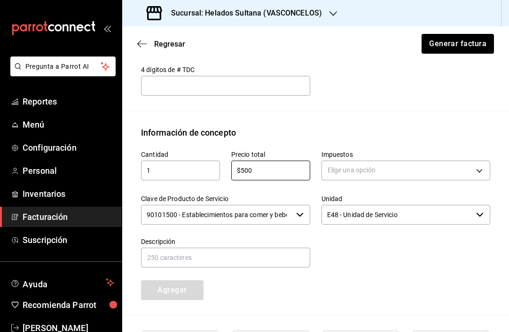
type input "$500"
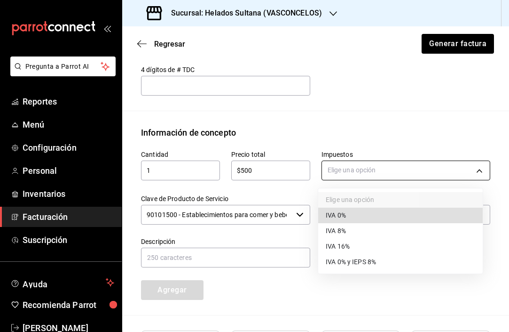
click at [336, 167] on body "Pregunta a Parrot AI Reportes Menú Configuración Personal Inventarios Facturaci…" at bounding box center [254, 166] width 509 height 332
click at [346, 260] on span "IVA 0% y IEPS 8%" at bounding box center [351, 262] width 50 height 10
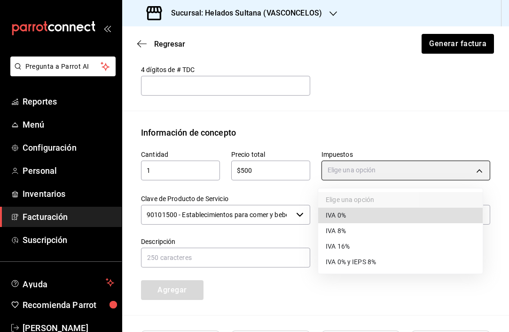
type input "IVA_0_IEPS_8"
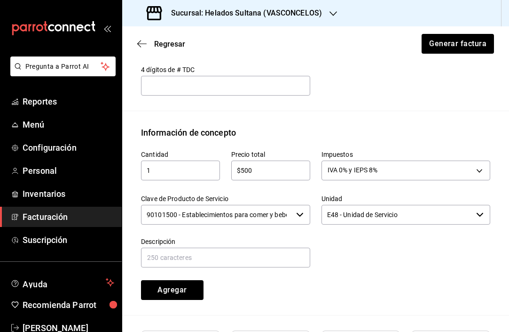
click at [268, 174] on input "$500" at bounding box center [270, 170] width 79 height 11
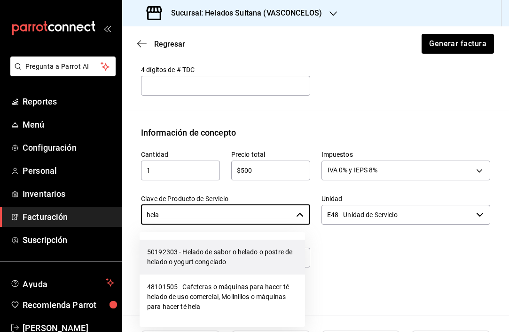
click at [244, 253] on li "50192303 - Helado de sabor o helado o postre de helado o yogurt congelado" at bounding box center [223, 256] width 166 height 35
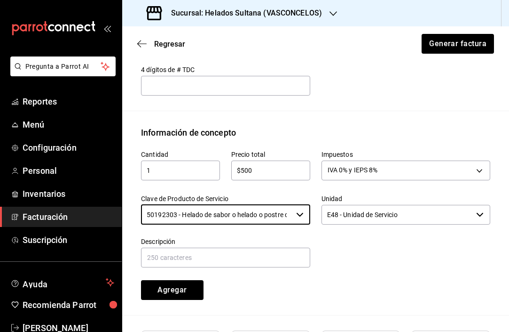
type input "50192303 - Helado de sabor o helado o postre de helado o yogurt congelado"
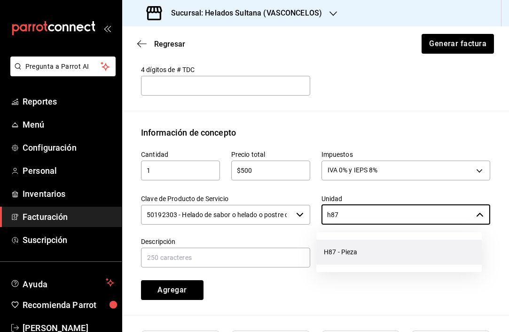
click at [338, 253] on li "H87 - Pieza" at bounding box center [400, 251] width 166 height 25
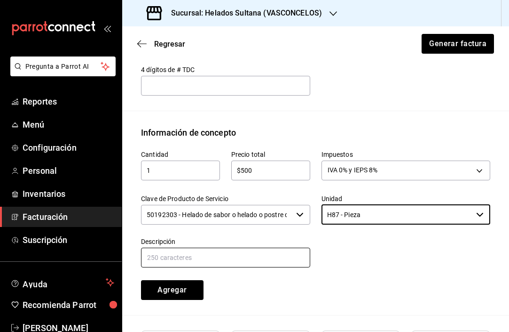
type input "H87 - Pieza"
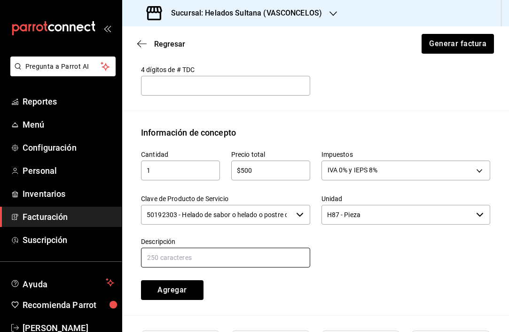
click at [218, 261] on input "text" at bounding box center [225, 257] width 169 height 20
type input "Venta 150825-P-0100"
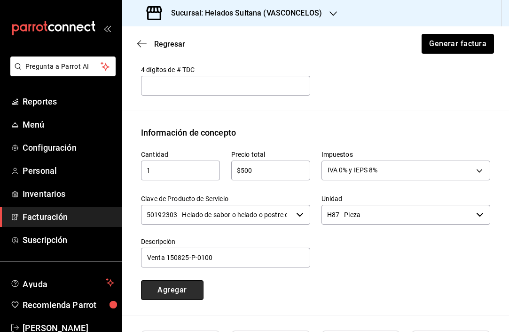
click at [177, 286] on button "Agregar" at bounding box center [172, 290] width 63 height 20
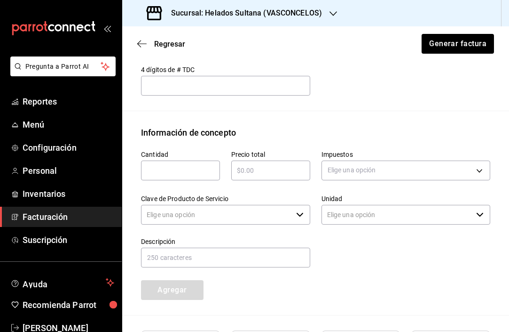
type input "90101500 - Establecimientos para comer y beber"
type input "E48 - Unidad de Servicio"
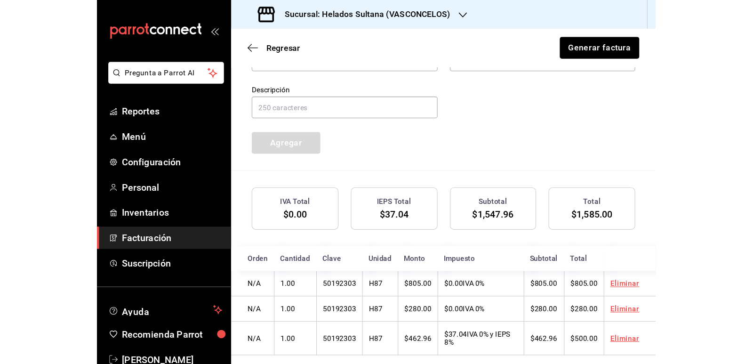
scroll to position [525, 0]
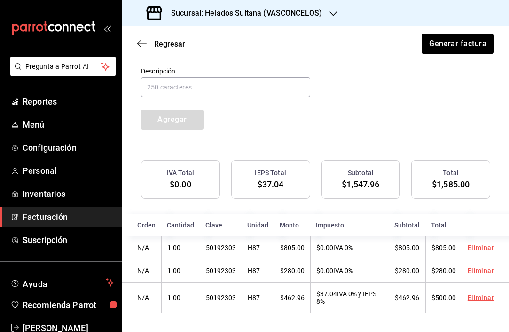
click at [383, 101] on div "Cantidad ​ Precio total ​ Impuestos Elige una opción Clave de Producto de Servi…" at bounding box center [310, 48] width 361 height 161
click at [445, 42] on button "Generar factura" at bounding box center [457, 44] width 73 height 20
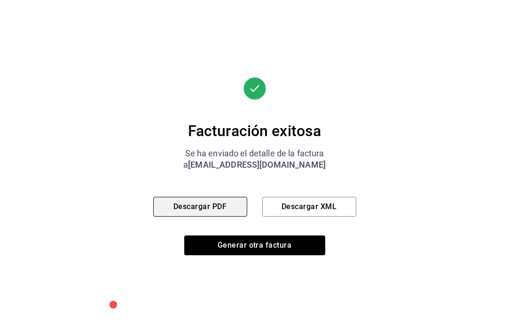
click at [200, 207] on button "Descargar PDF" at bounding box center [200, 207] width 94 height 20
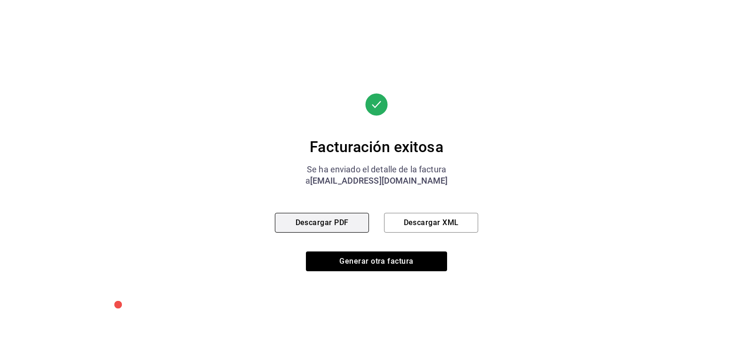
scroll to position [485, 0]
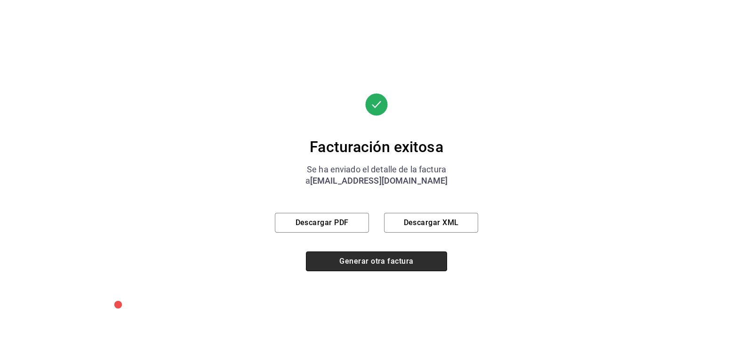
click at [362, 256] on button "Generar otra factura" at bounding box center [376, 261] width 141 height 20
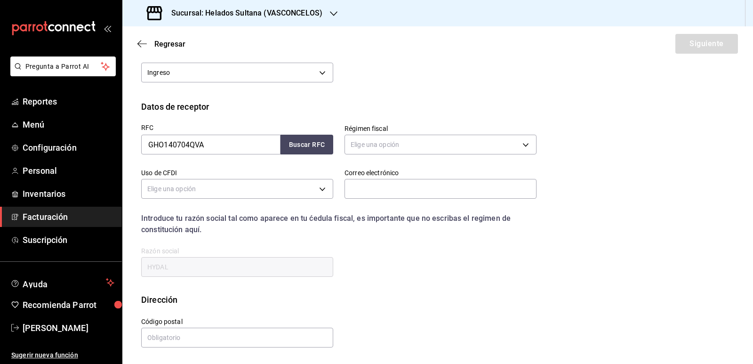
scroll to position [87, 0]
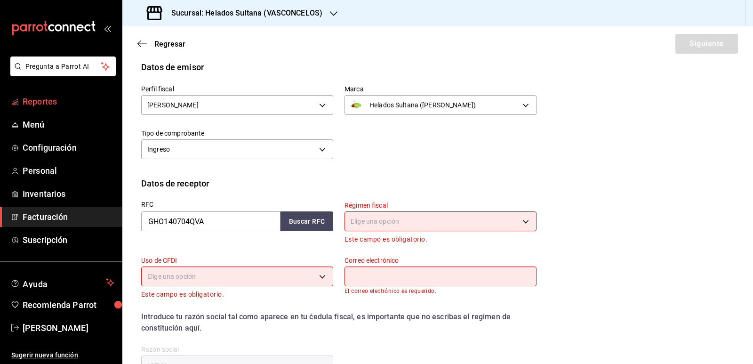
click at [53, 99] on span "Reportes" at bounding box center [69, 101] width 92 height 13
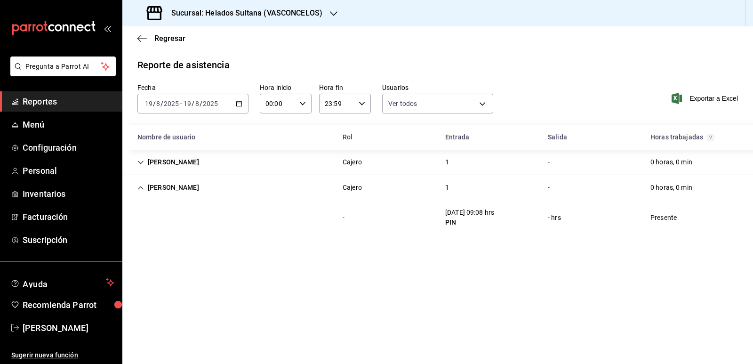
click at [50, 99] on span "Reportes" at bounding box center [69, 101] width 92 height 13
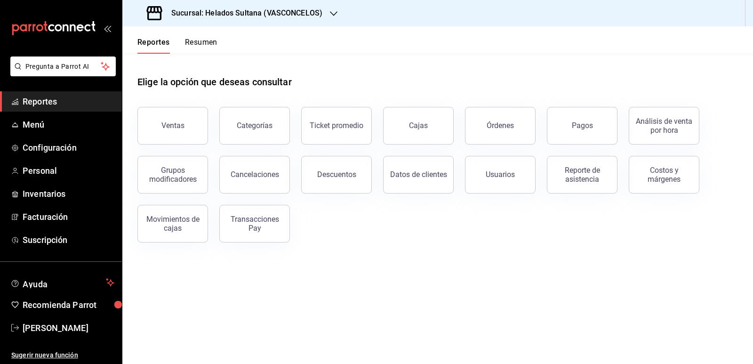
click at [207, 44] on button "Resumen" at bounding box center [201, 46] width 32 height 16
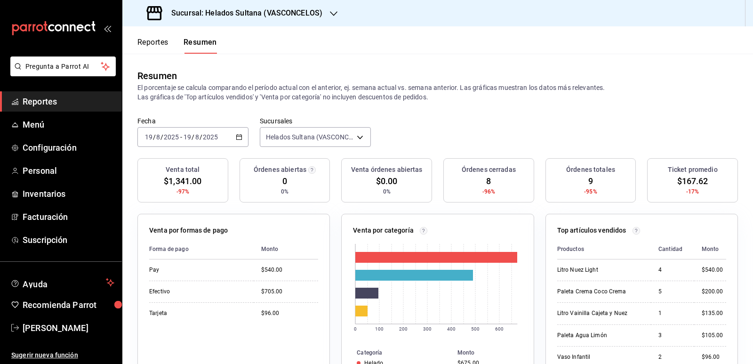
click at [236, 140] on \(Stroke\) "button" at bounding box center [239, 137] width 6 height 5
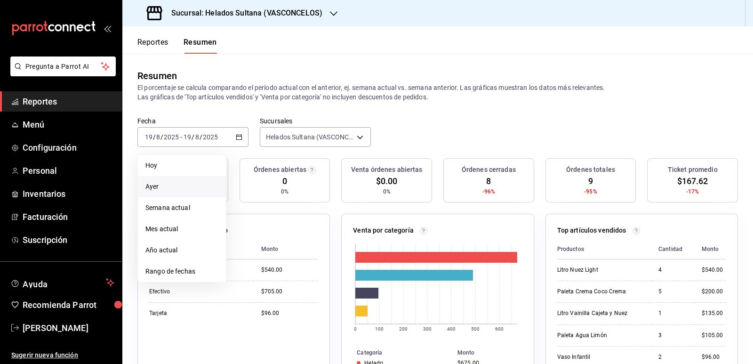
click at [172, 183] on span "Ayer" at bounding box center [181, 187] width 73 height 10
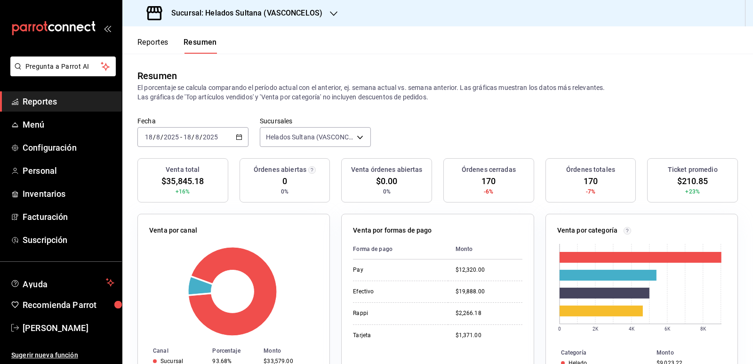
click at [50, 98] on span "Reportes" at bounding box center [69, 101] width 92 height 13
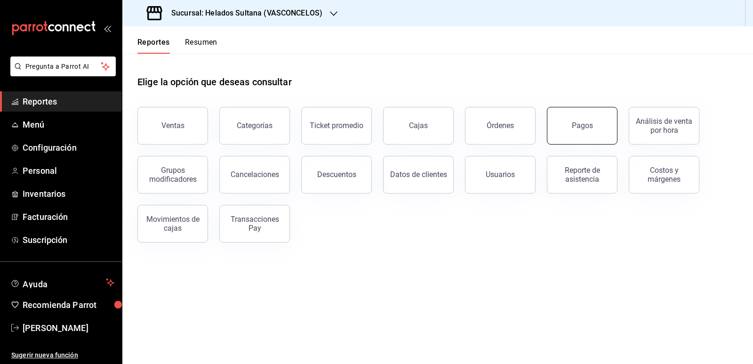
click at [581, 122] on div "Pagos" at bounding box center [582, 125] width 21 height 9
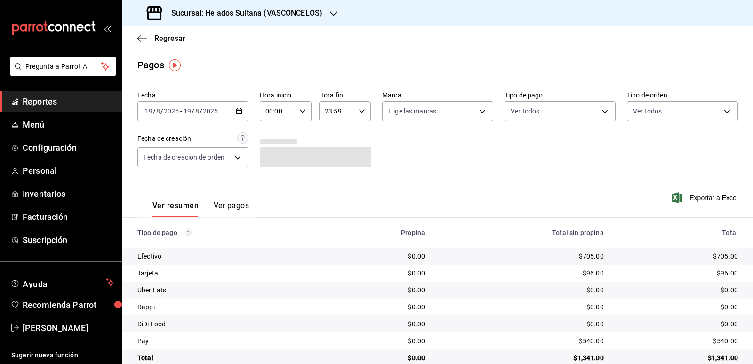
click at [239, 112] on icon "button" at bounding box center [239, 111] width 7 height 7
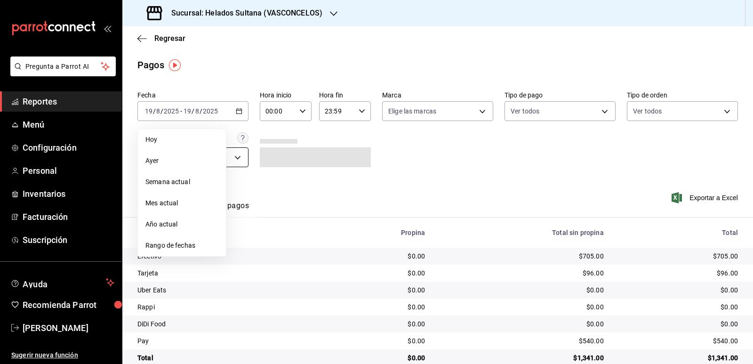
click at [191, 157] on span "Ayer" at bounding box center [181, 161] width 73 height 10
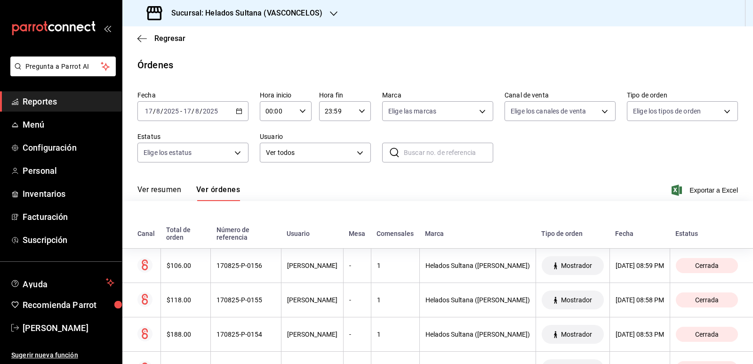
scroll to position [14534, 0]
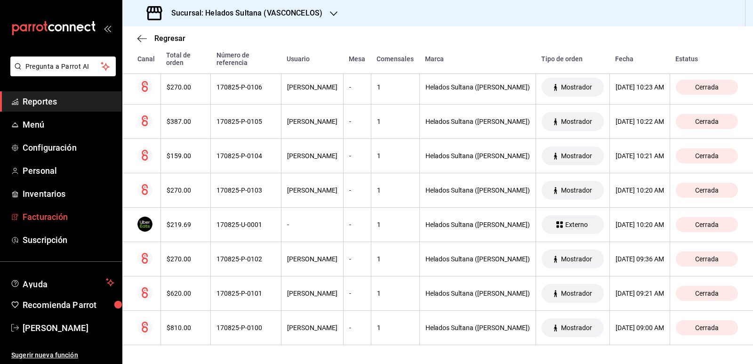
click at [48, 212] on span "Facturación" at bounding box center [69, 216] width 92 height 13
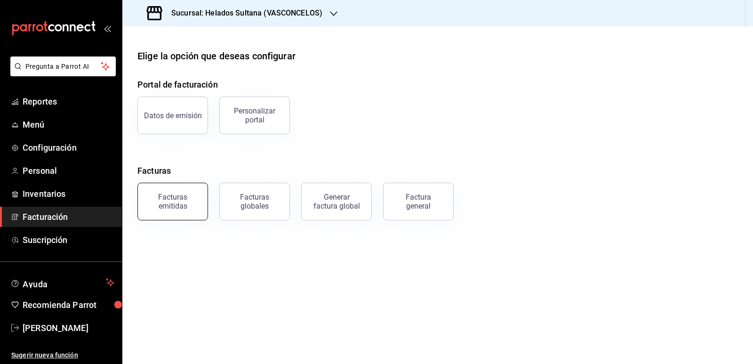
click at [164, 199] on div "Facturas emitidas" at bounding box center [172, 201] width 58 height 18
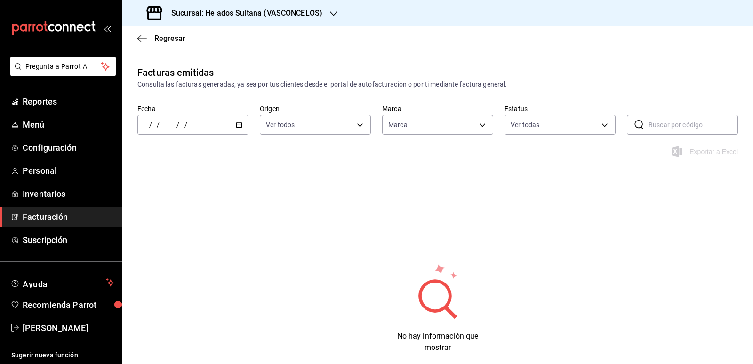
type input "144306c7-8caf-4d8c-ba73-d2b7112157ad"
click at [236, 124] on icon "button" at bounding box center [239, 124] width 7 height 7
click at [170, 157] on span "Hoy" at bounding box center [181, 153] width 73 height 10
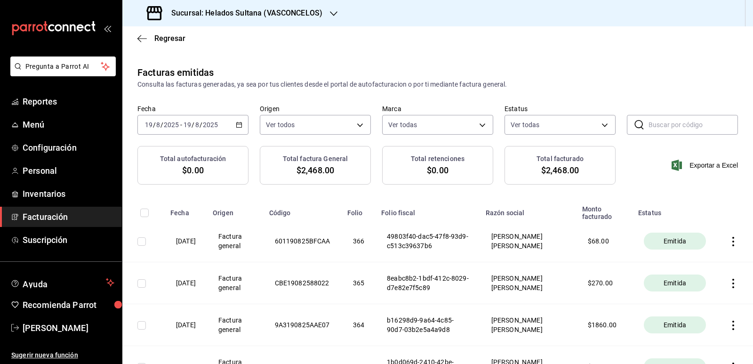
click at [726, 320] on th at bounding box center [735, 325] width 36 height 42
click at [728, 324] on icon "button" at bounding box center [732, 324] width 9 height 9
click at [693, 297] on div "Descargar PDF" at bounding box center [696, 294] width 45 height 8
click at [237, 124] on icon "button" at bounding box center [239, 124] width 7 height 7
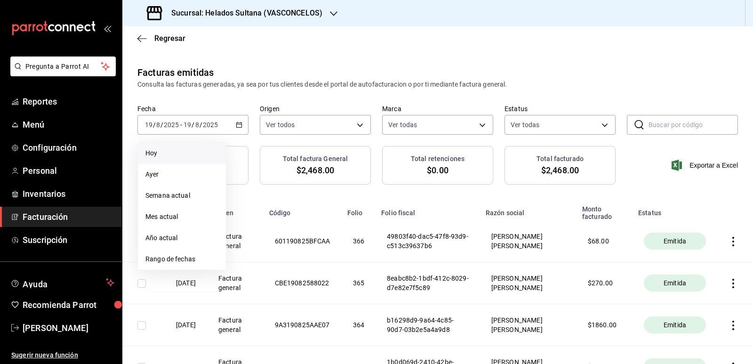
click at [159, 158] on li "Hoy" at bounding box center [182, 153] width 88 height 21
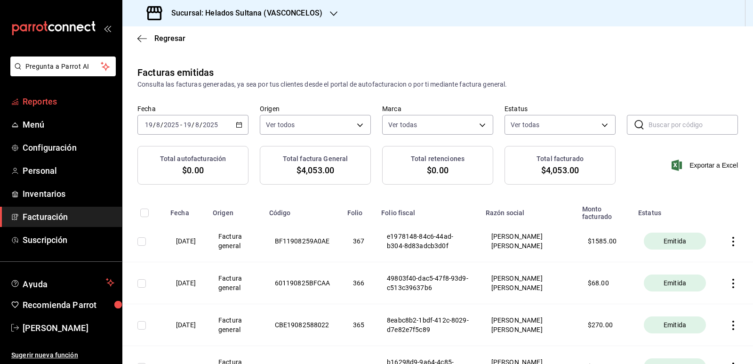
click at [47, 97] on span "Reportes" at bounding box center [69, 101] width 92 height 13
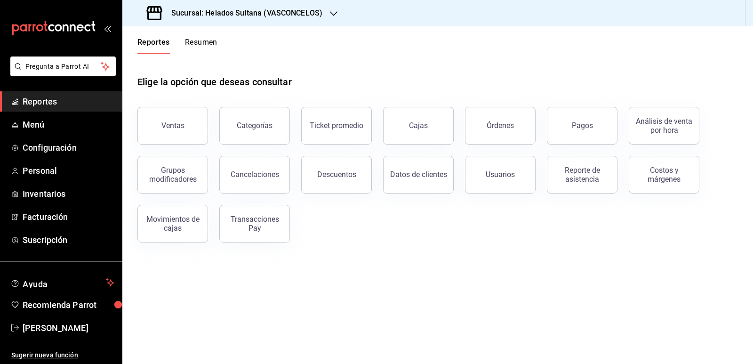
click at [207, 42] on button "Resumen" at bounding box center [201, 46] width 32 height 16
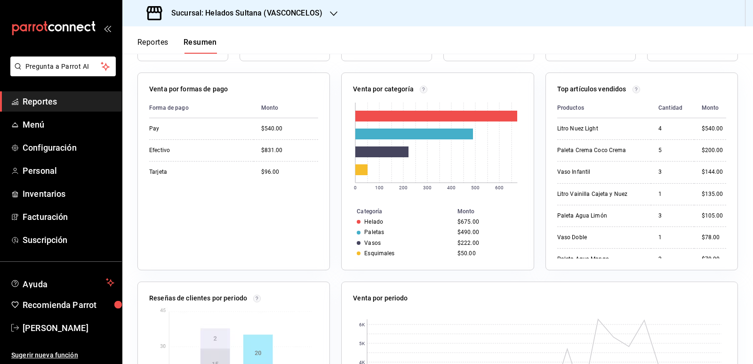
click at [26, 97] on span "Reportes" at bounding box center [69, 101] width 92 height 13
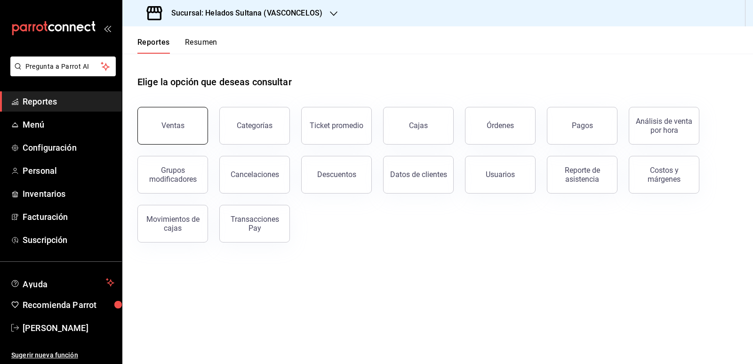
click at [178, 135] on button "Ventas" at bounding box center [172, 126] width 71 height 38
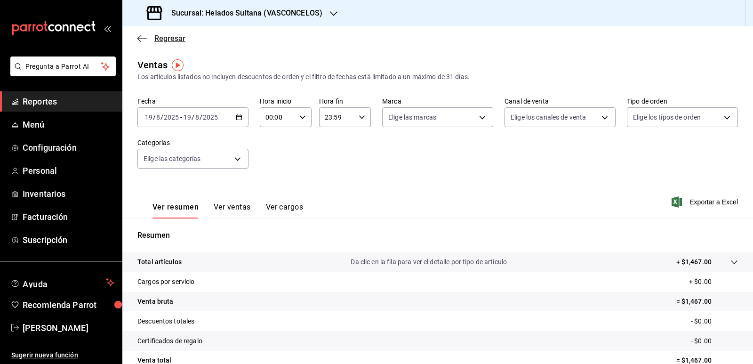
click at [143, 40] on icon "button" at bounding box center [141, 38] width 9 height 8
